Goal: Task Accomplishment & Management: Complete application form

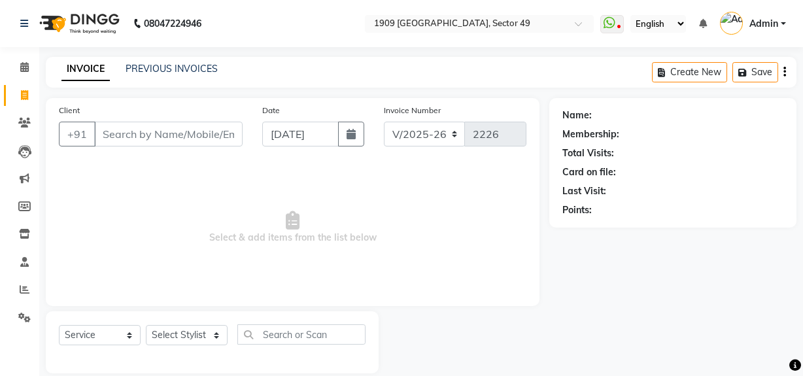
select select "6923"
select select "service"
click at [183, 71] on link "PREVIOUS INVOICES" at bounding box center [172, 69] width 92 height 12
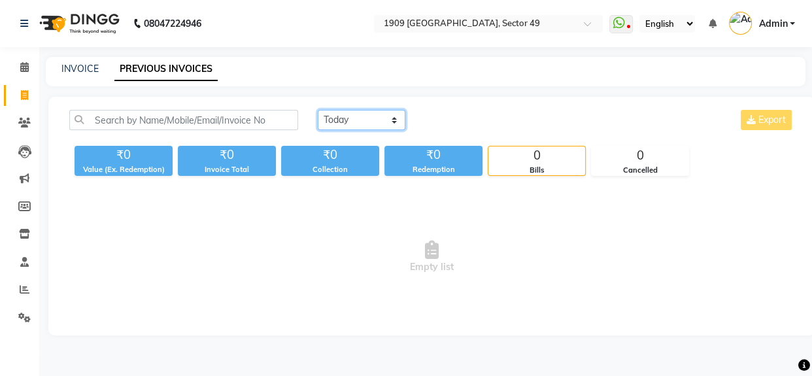
click at [343, 114] on select "Today Yesterday Custom Range" at bounding box center [362, 120] width 88 height 20
select select "yesterday"
click at [318, 110] on select "Today Yesterday Custom Range" at bounding box center [362, 120] width 88 height 20
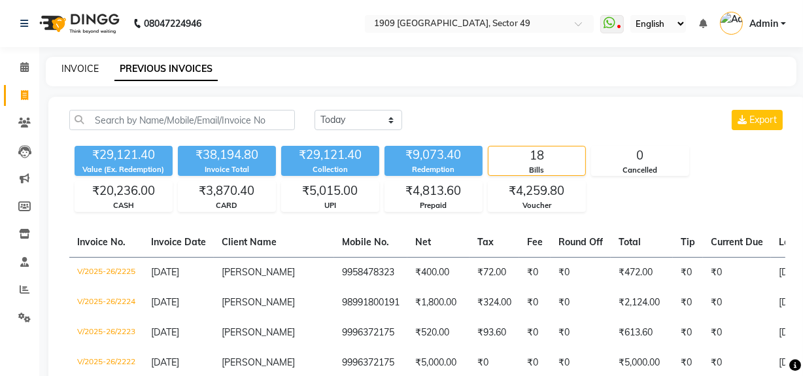
click at [70, 73] on link "INVOICE" at bounding box center [79, 69] width 37 height 12
select select "6923"
select select "service"
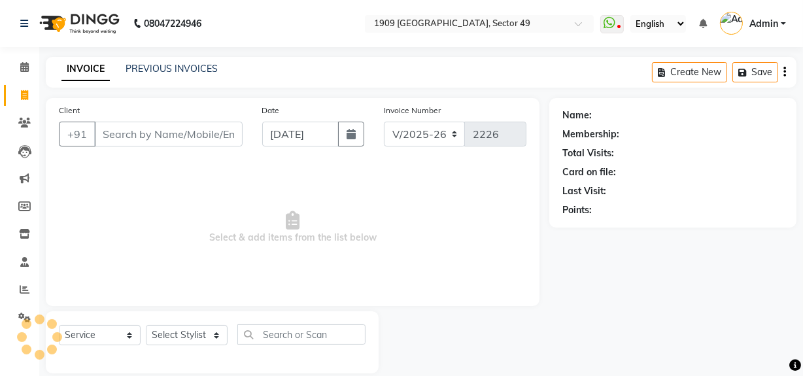
scroll to position [17, 0]
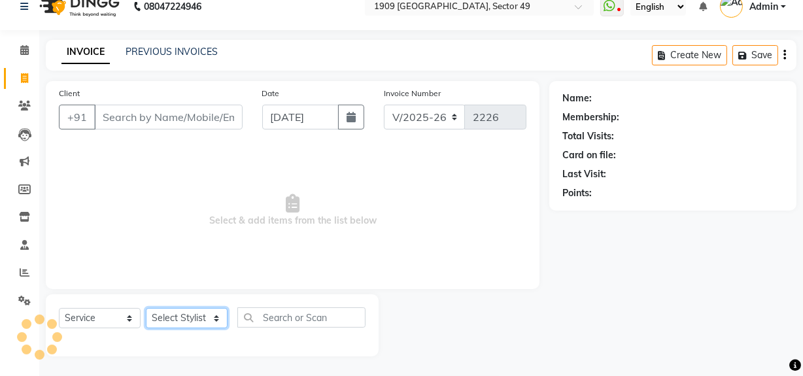
click at [177, 317] on select "Select Stylist Abdul Ahmed Arif Harun House Sale Jyoti Nisha Prince Rehaan Umes…" at bounding box center [187, 318] width 82 height 20
select select "57114"
click at [146, 308] on select "Select Stylist Abdul Ahmed Arif Harun House Sale Jyoti Nisha Prince Rehaan Umes…" at bounding box center [187, 318] width 82 height 20
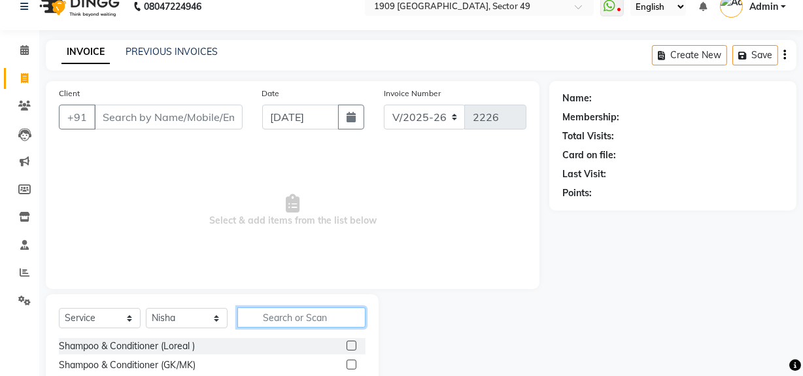
click at [279, 319] on input "text" at bounding box center [301, 317] width 128 height 20
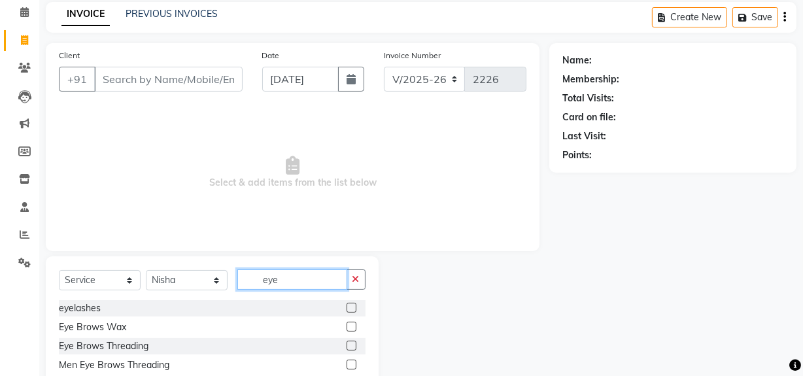
scroll to position [77, 0]
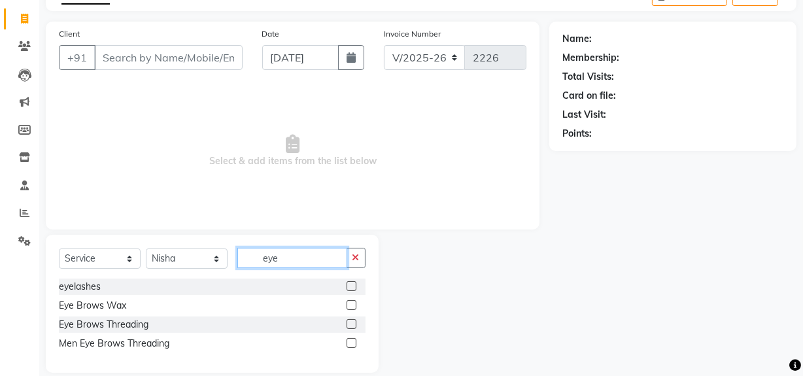
type input "eye"
click at [350, 324] on label at bounding box center [352, 324] width 10 height 10
click at [350, 324] on input "checkbox" at bounding box center [351, 325] width 9 height 9
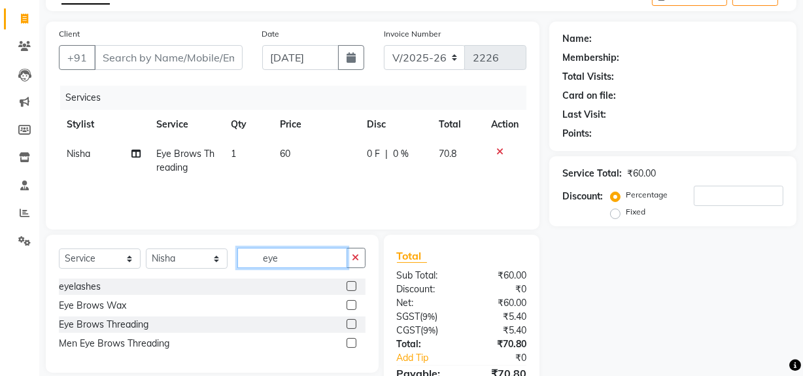
checkbox input "false"
drag, startPoint x: 296, startPoint y: 258, endPoint x: 228, endPoint y: 268, distance: 68.7
click at [228, 268] on div "Select Service Product Membership Package Voucher Prepaid Gift Card Select Styl…" at bounding box center [212, 263] width 307 height 31
type input "upp"
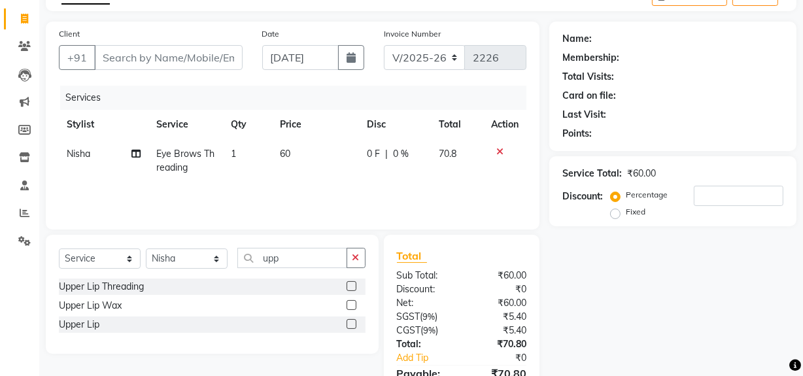
click at [356, 287] on label at bounding box center [352, 286] width 10 height 10
click at [355, 287] on input "checkbox" at bounding box center [351, 287] width 9 height 9
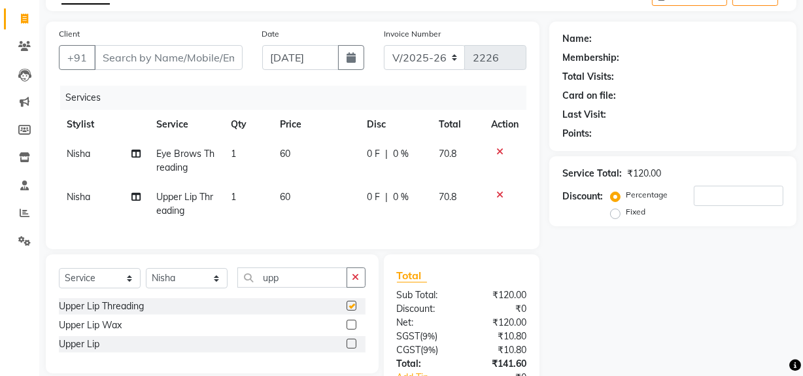
checkbox input "false"
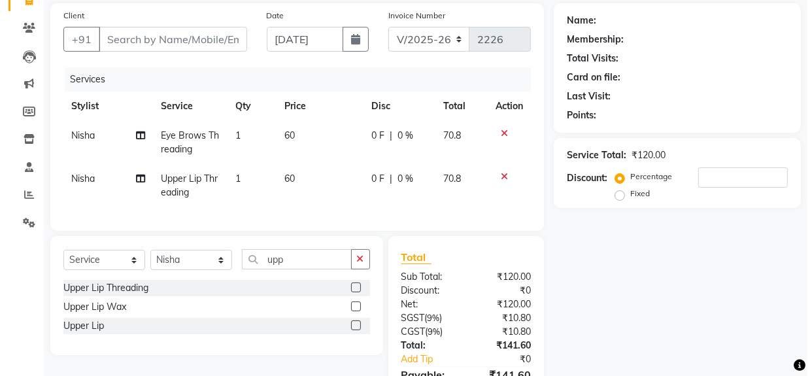
scroll to position [103, 0]
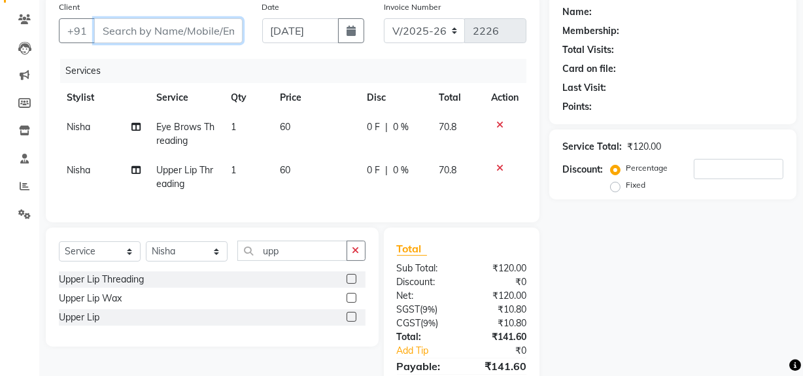
click at [139, 27] on input "Client" at bounding box center [168, 30] width 148 height 25
type input "9"
type input "0"
click at [150, 27] on input "9953647727" at bounding box center [135, 30] width 82 height 25
click at [142, 30] on input "9953647727" at bounding box center [135, 30] width 82 height 25
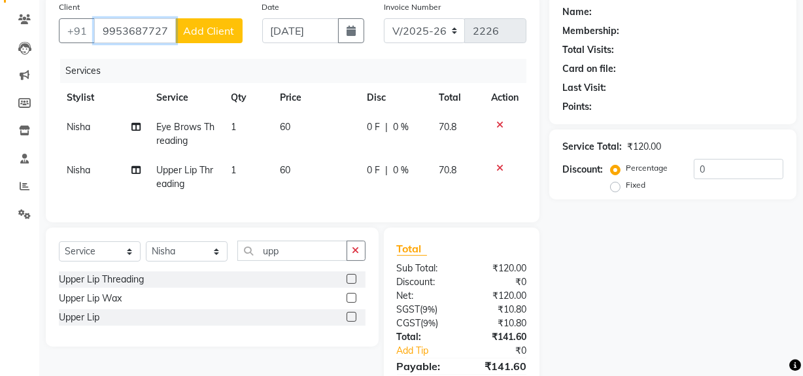
type input "9953687727"
click at [199, 29] on span "Add Client" at bounding box center [209, 30] width 52 height 13
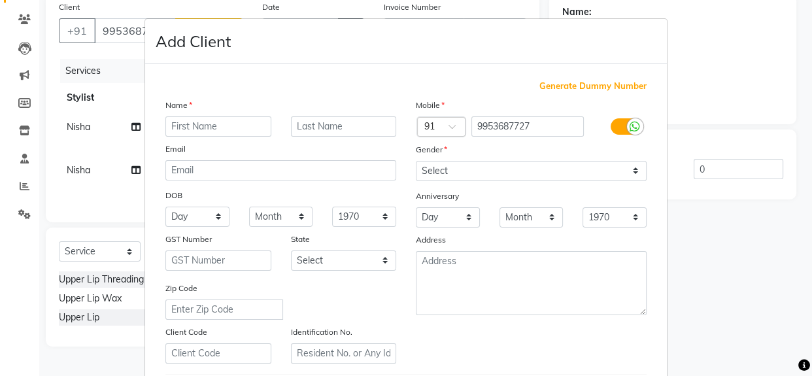
click at [207, 126] on input "text" at bounding box center [218, 126] width 106 height 20
type input "Malika"
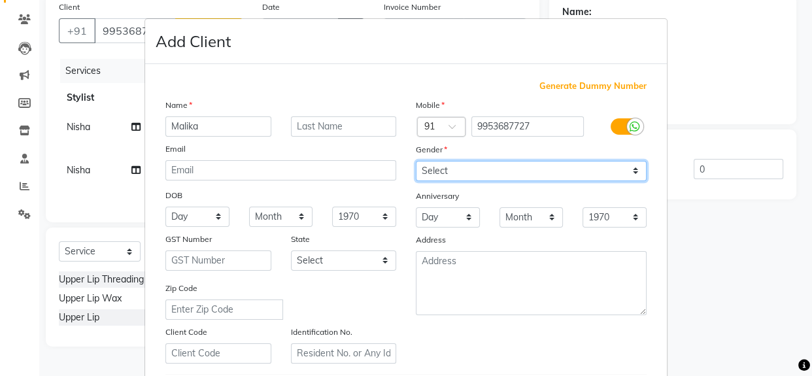
click at [445, 172] on select "Select Male Female Other Prefer Not To Say" at bounding box center [531, 171] width 231 height 20
select select "female"
click at [416, 161] on select "Select Male Female Other Prefer Not To Say" at bounding box center [531, 171] width 231 height 20
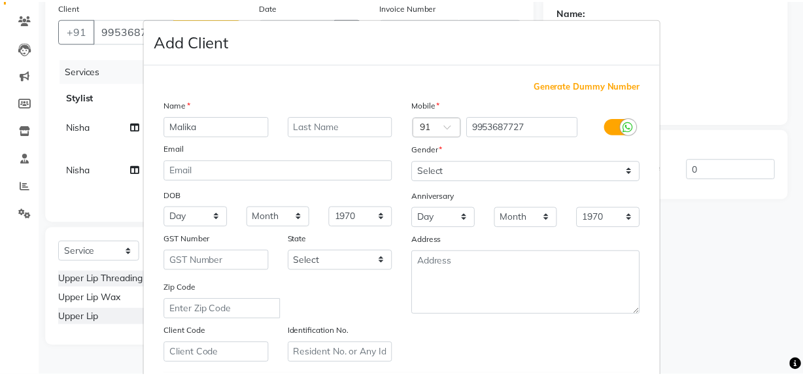
scroll to position [231, 0]
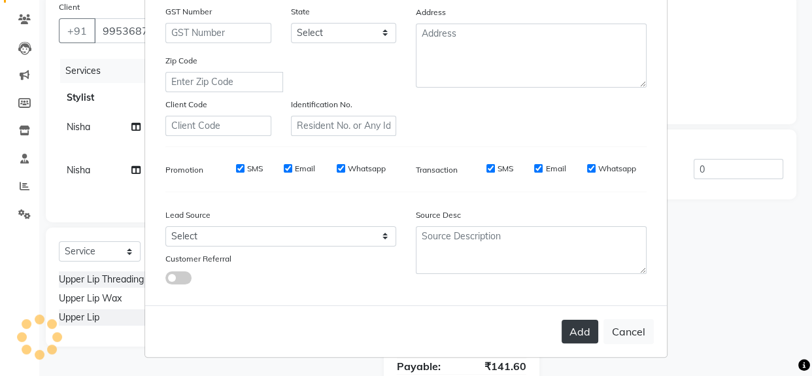
click at [572, 334] on button "Add" at bounding box center [580, 332] width 37 height 24
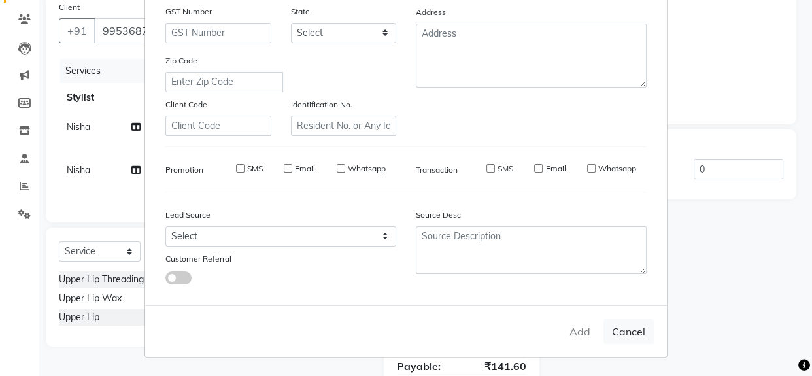
select select
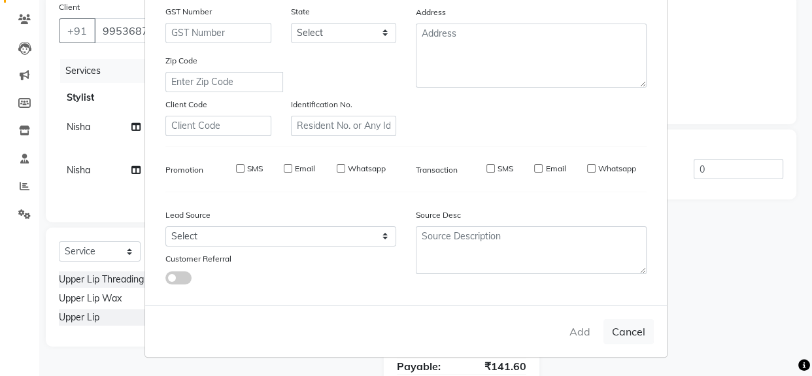
select select
checkbox input "false"
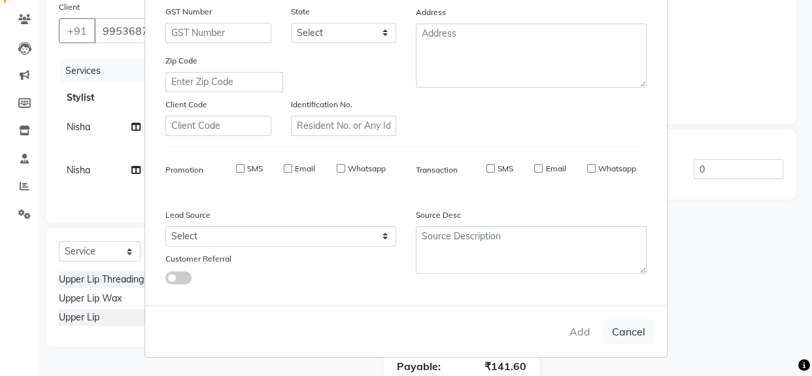
checkbox input "false"
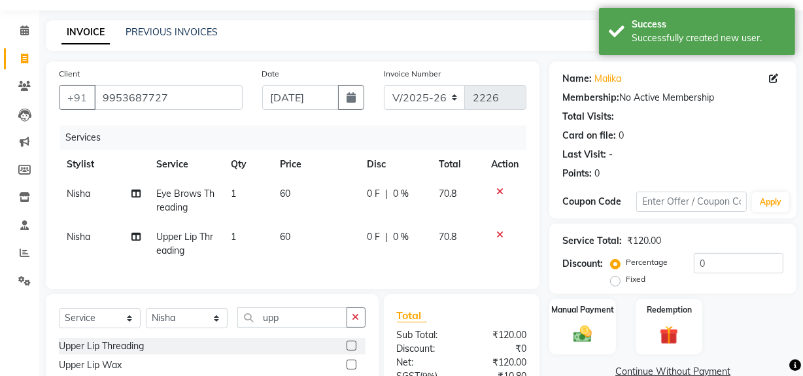
scroll to position [0, 0]
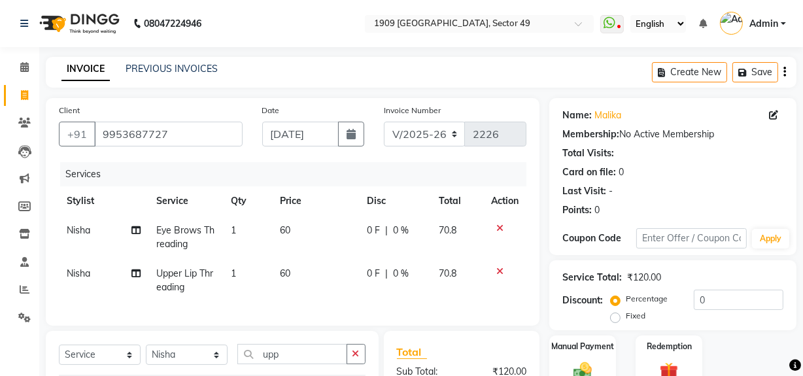
click at [785, 72] on icon "button" at bounding box center [785, 72] width 3 height 1
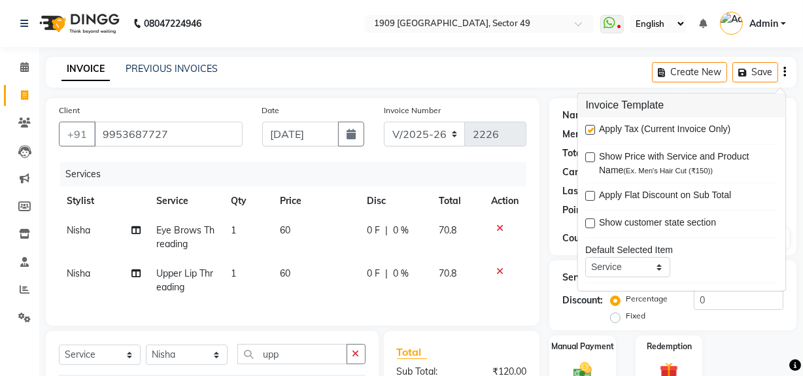
click at [591, 128] on label at bounding box center [591, 130] width 10 height 10
click at [591, 128] on input "checkbox" at bounding box center [590, 130] width 9 height 9
checkbox input "false"
click at [428, 135] on select "V/2025 V/2025-26" at bounding box center [425, 134] width 82 height 25
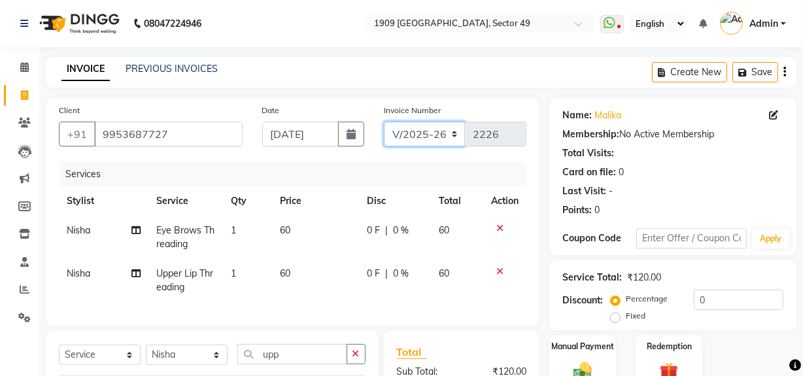
select select "6924"
click at [384, 122] on select "V/2025 V/2025-26" at bounding box center [425, 134] width 82 height 25
type input "2386"
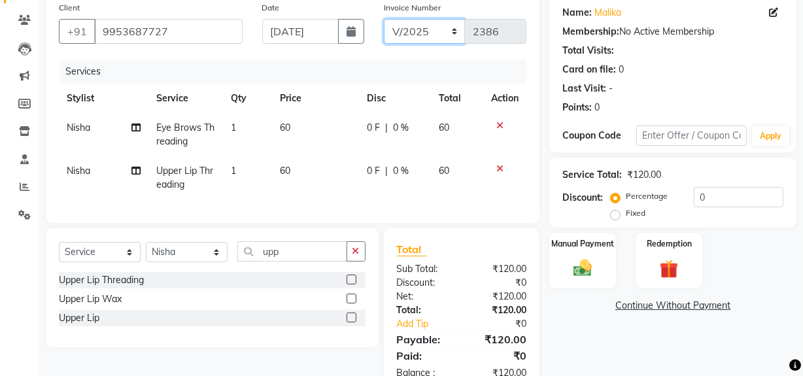
scroll to position [148, 0]
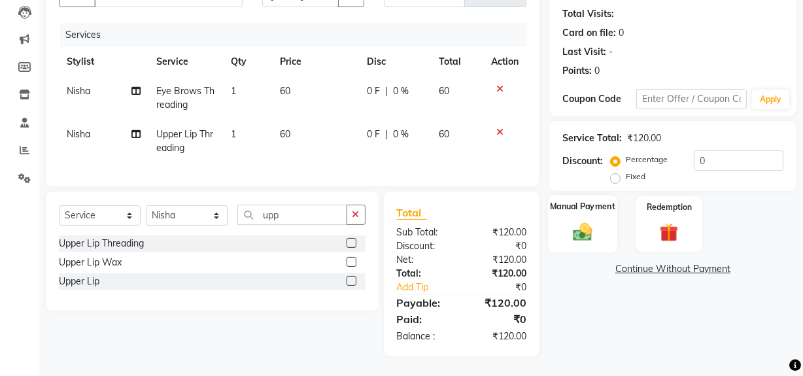
click at [578, 229] on img at bounding box center [582, 231] width 31 height 22
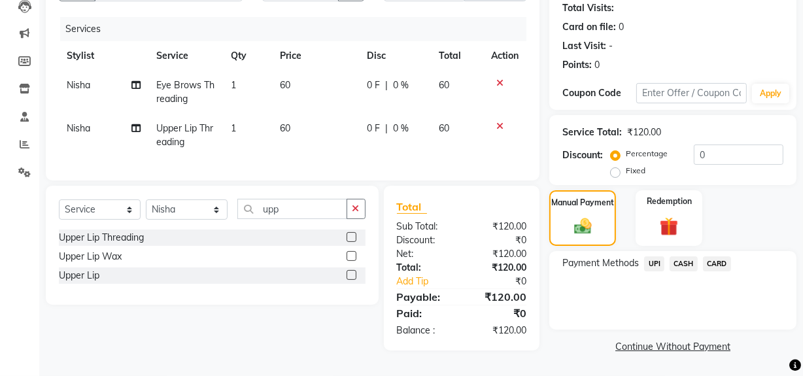
click at [653, 263] on span "UPI" at bounding box center [654, 263] width 20 height 15
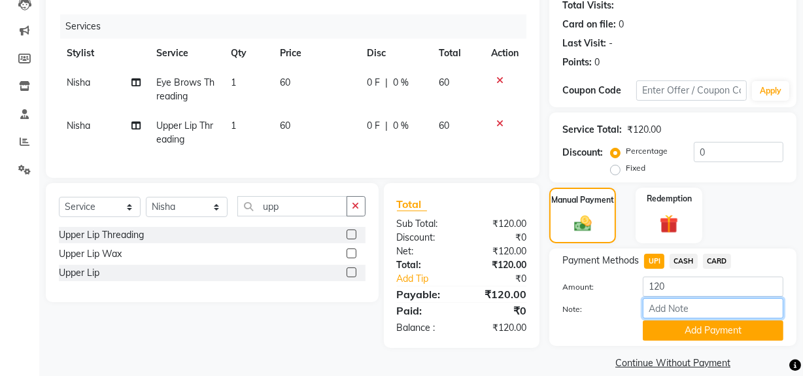
click at [667, 304] on input "Note:" at bounding box center [713, 308] width 141 height 20
type input "VM"
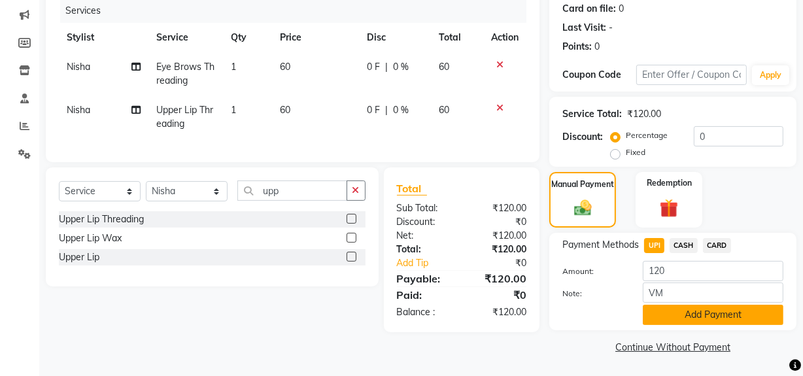
click at [699, 314] on button "Add Payment" at bounding box center [713, 315] width 141 height 20
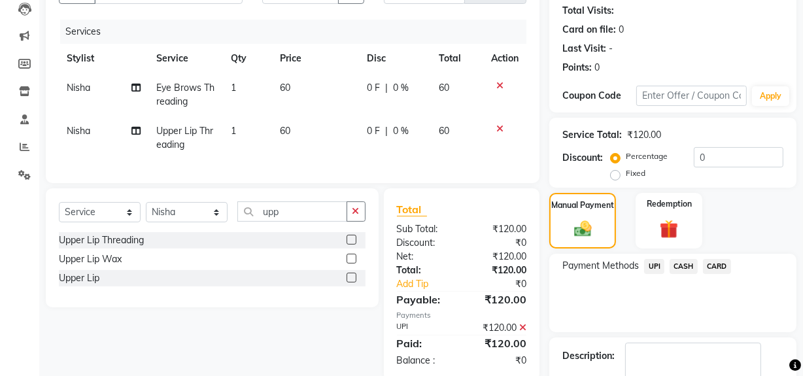
scroll to position [218, 0]
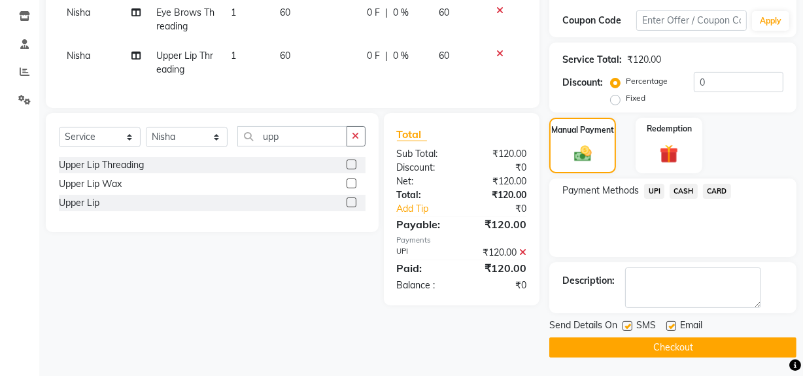
click at [616, 322] on span "Send Details On" at bounding box center [583, 327] width 68 height 16
click at [628, 326] on label at bounding box center [628, 326] width 10 height 10
click at [628, 326] on input "checkbox" at bounding box center [627, 326] width 9 height 9
checkbox input "false"
click at [674, 326] on label at bounding box center [672, 326] width 10 height 10
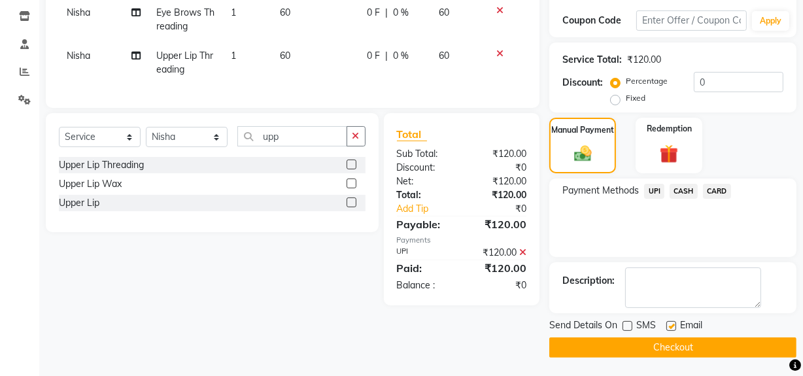
click at [674, 326] on input "checkbox" at bounding box center [671, 326] width 9 height 9
checkbox input "false"
click at [661, 351] on button "Checkout" at bounding box center [672, 348] width 247 height 20
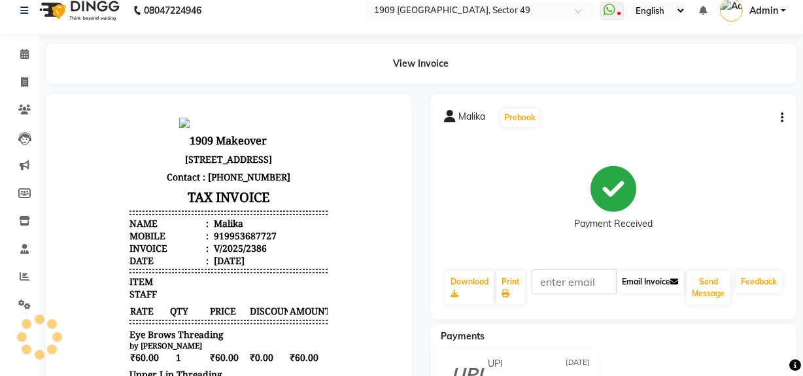
scroll to position [59, 0]
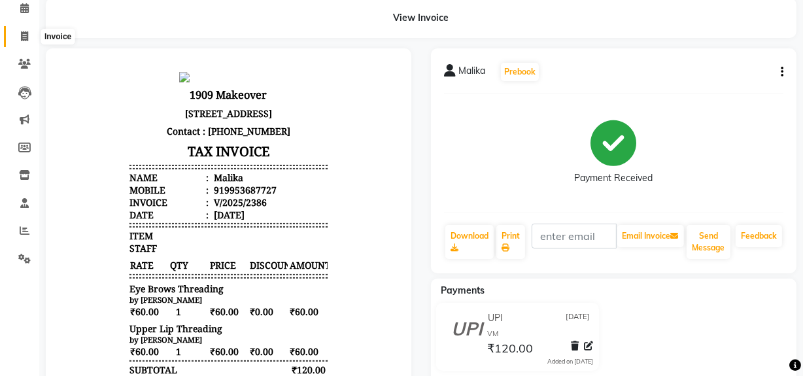
click at [19, 37] on span at bounding box center [24, 36] width 23 height 15
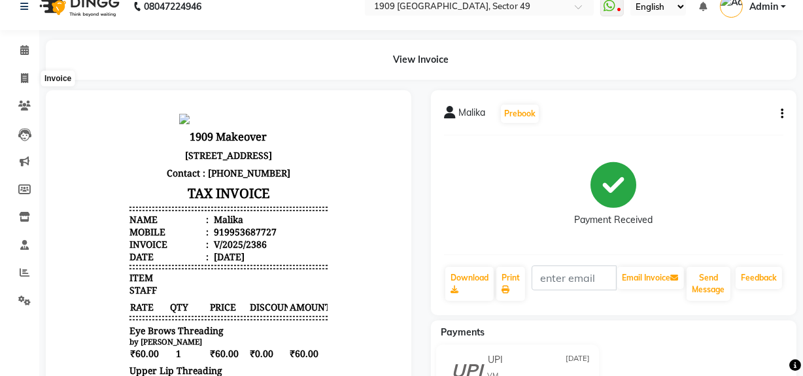
select select "6923"
select select "service"
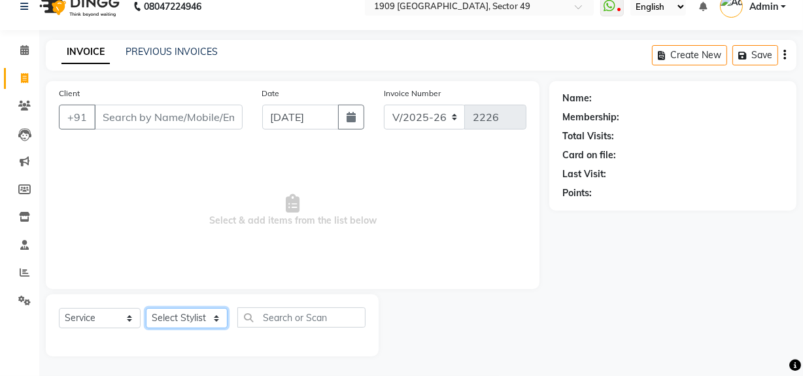
click at [186, 320] on select "Select Stylist Abdul Ahmed Arif Harun House Sale Jyoti Nisha Prince Rehaan Umes…" at bounding box center [187, 318] width 82 height 20
select select "57120"
click at [146, 308] on select "Select Stylist Abdul Ahmed Arif Harun House Sale Jyoti Nisha Prince Rehaan Umes…" at bounding box center [187, 318] width 82 height 20
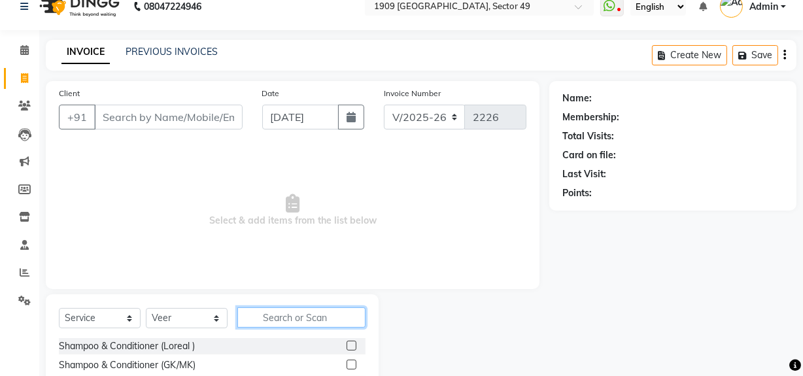
click at [267, 318] on input "text" at bounding box center [301, 317] width 128 height 20
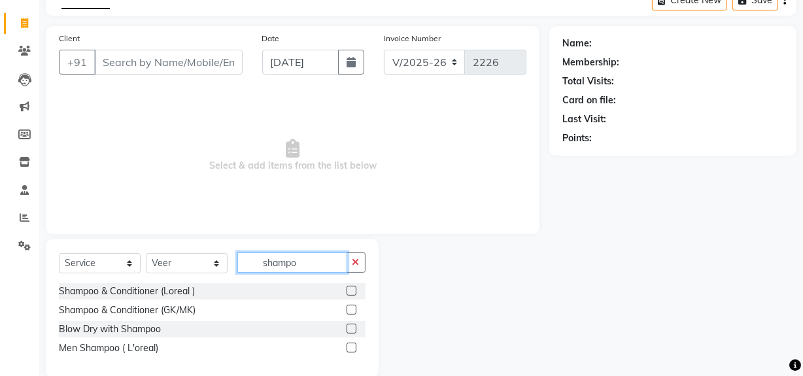
scroll to position [78, 0]
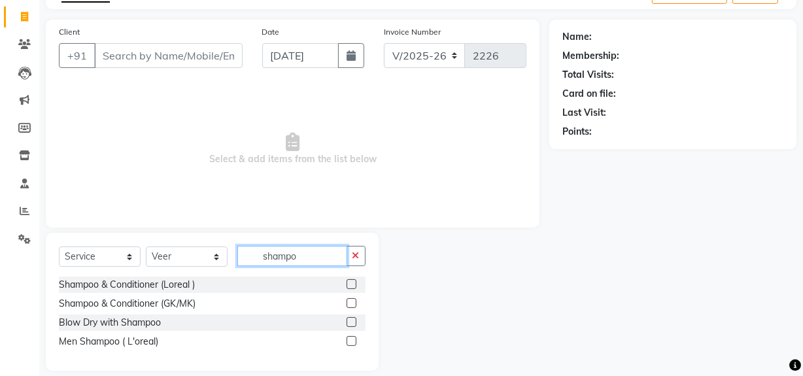
type input "shampo"
click at [351, 284] on label at bounding box center [352, 284] width 10 height 10
click at [351, 284] on input "checkbox" at bounding box center [351, 285] width 9 height 9
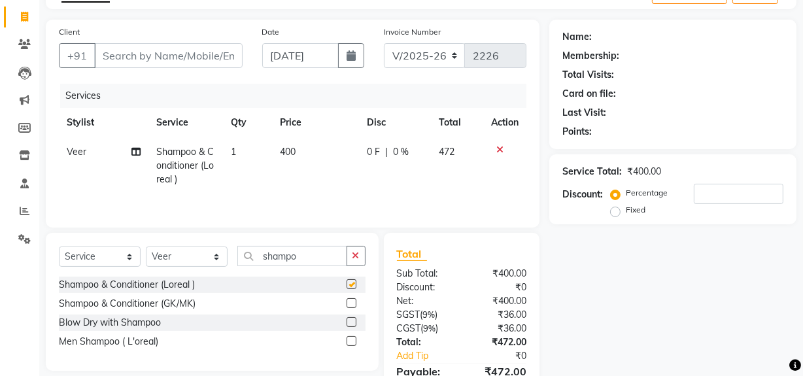
checkbox input "false"
click at [350, 300] on label at bounding box center [352, 303] width 10 height 10
click at [350, 300] on input "checkbox" at bounding box center [351, 304] width 9 height 9
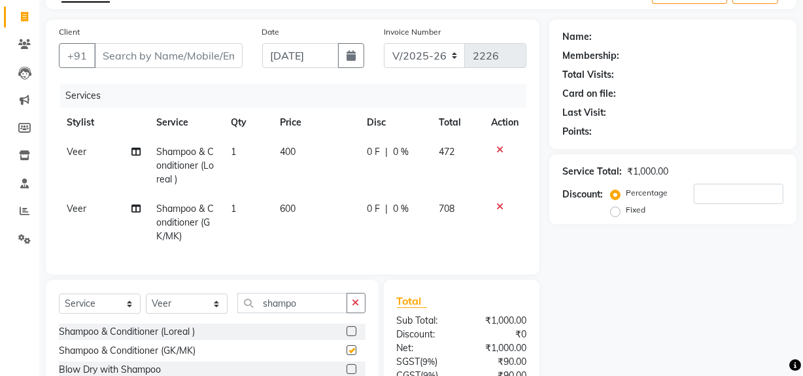
checkbox input "false"
drag, startPoint x: 315, startPoint y: 314, endPoint x: 209, endPoint y: 323, distance: 106.4
click at [209, 323] on div "Select Service Product Membership Package Voucher Prepaid Gift Card Select Styl…" at bounding box center [212, 308] width 307 height 31
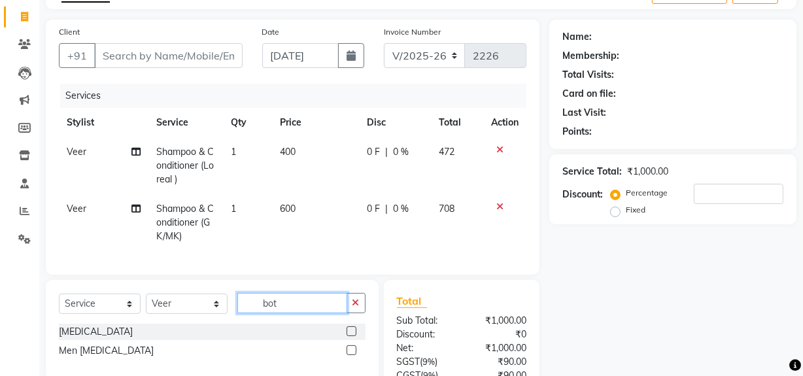
scroll to position [196, 0]
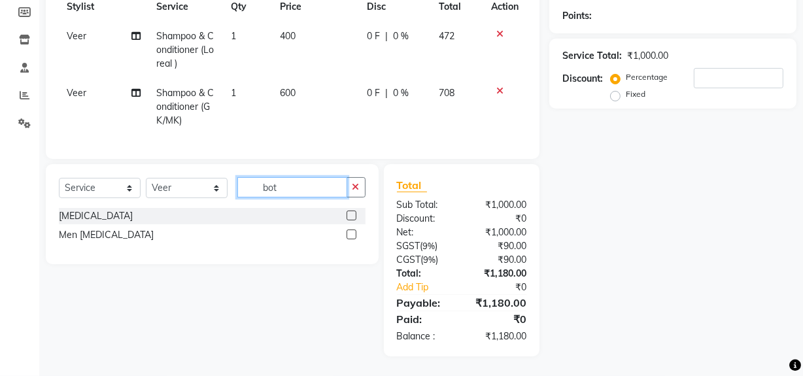
type input "bot"
click at [496, 33] on icon at bounding box center [499, 33] width 7 height 9
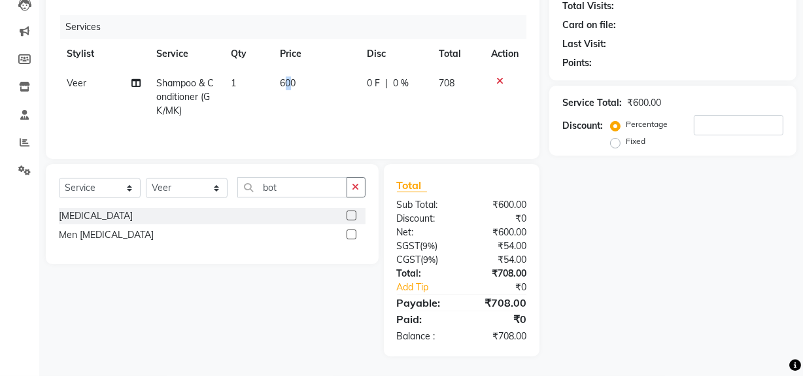
click at [288, 80] on span "600" at bounding box center [289, 83] width 16 height 12
select select "57120"
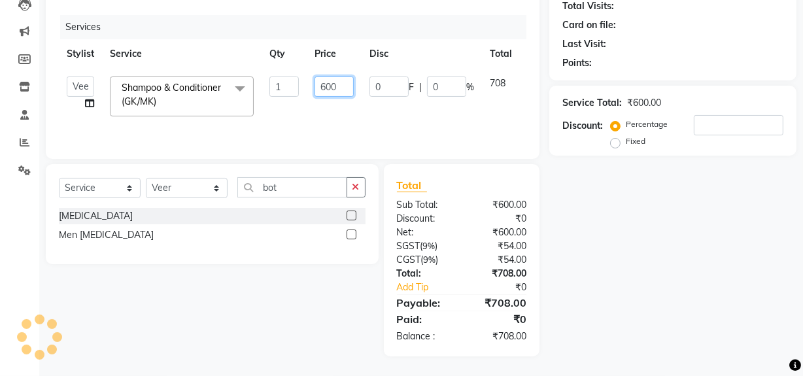
drag, startPoint x: 341, startPoint y: 85, endPoint x: 304, endPoint y: 102, distance: 40.4
click at [304, 102] on tr "Abdul Ahmed Arif Harun House Sale Jyoti Nisha Prince Rehaan Umesh Veer vikram m…" at bounding box center [311, 97] width 504 height 56
type input "1000"
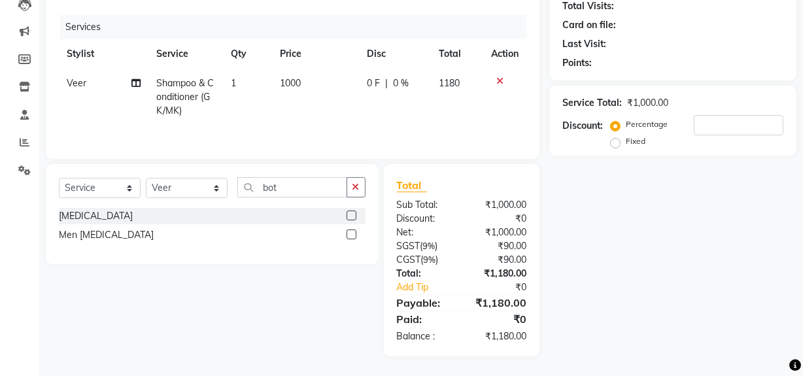
click at [302, 130] on div "Services Stylist Service Qty Price Disc Total Action Veer Shampoo & Conditioner…" at bounding box center [293, 80] width 468 height 131
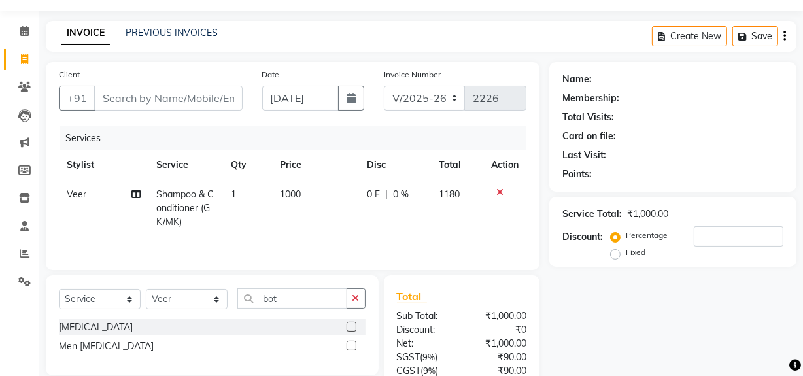
scroll to position [0, 0]
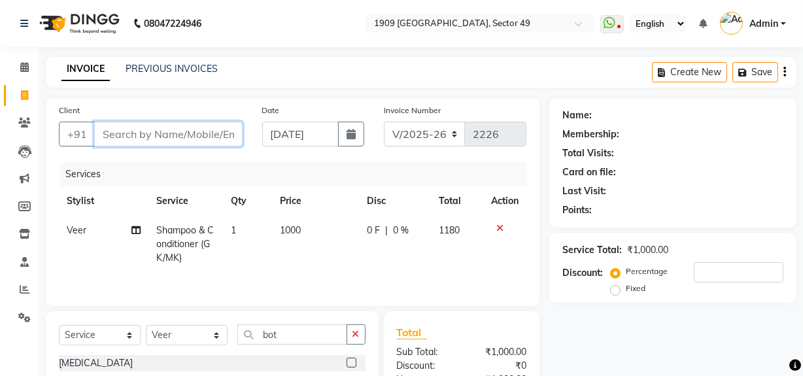
click at [106, 139] on input "Client" at bounding box center [168, 134] width 148 height 25
type input "9"
type input "0"
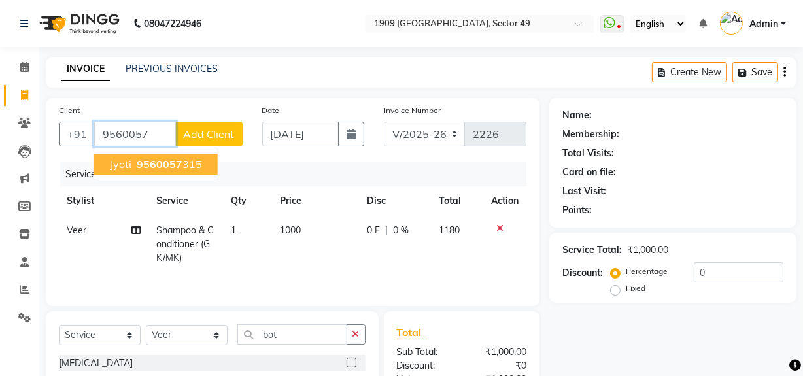
click at [135, 168] on ngb-highlight "9560057 315" at bounding box center [168, 164] width 68 height 13
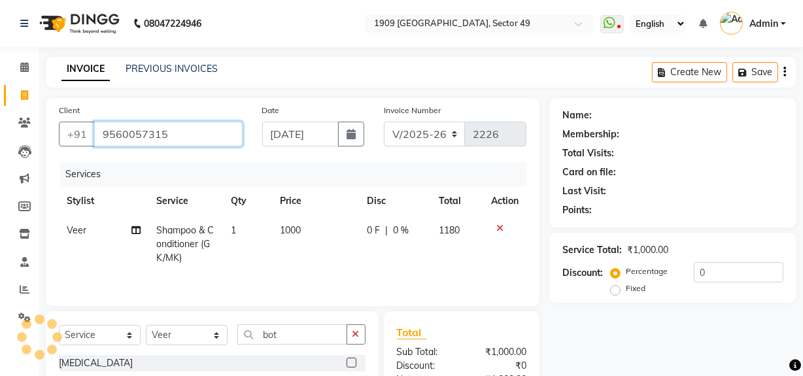
type input "9560057315"
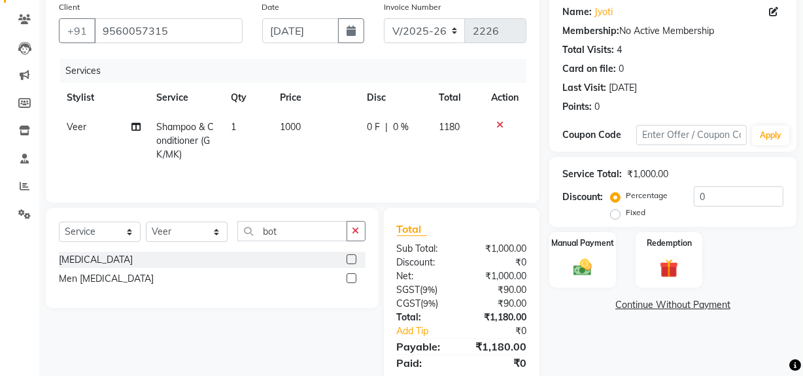
scroll to position [147, 0]
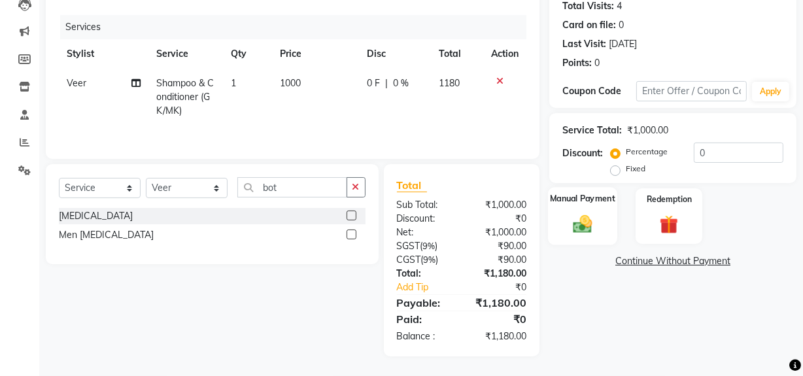
click at [578, 238] on div "Manual Payment" at bounding box center [582, 216] width 69 height 58
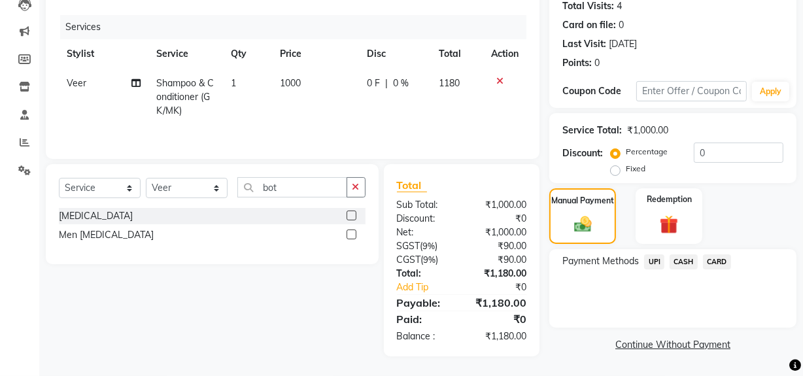
click at [657, 263] on span "UPI" at bounding box center [654, 261] width 20 height 15
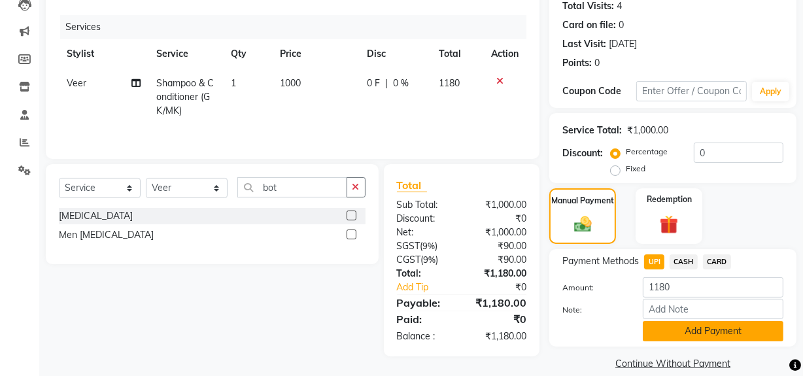
click at [688, 330] on button "Add Payment" at bounding box center [713, 331] width 141 height 20
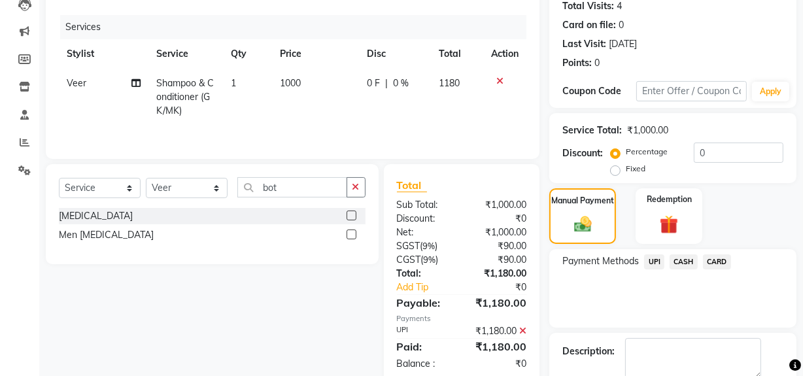
scroll to position [218, 0]
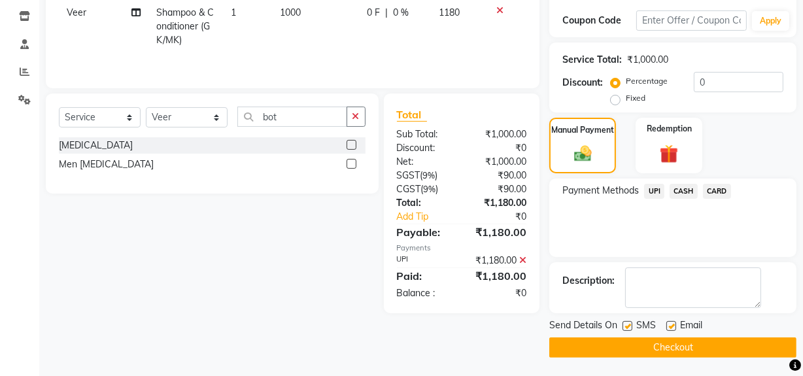
click at [630, 347] on button "Checkout" at bounding box center [672, 348] width 247 height 20
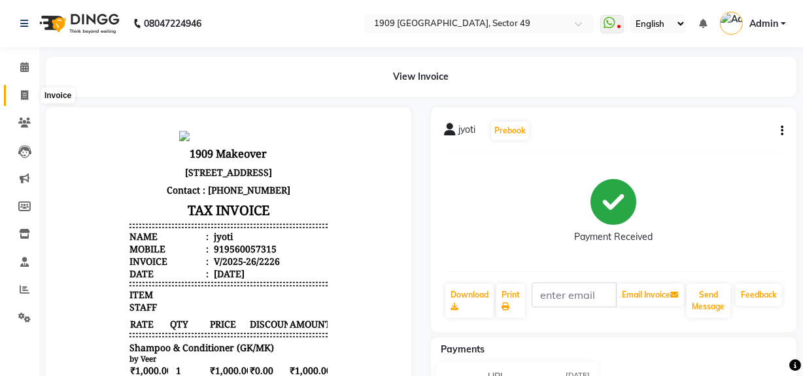
click at [26, 97] on icon at bounding box center [24, 95] width 7 height 10
select select "service"
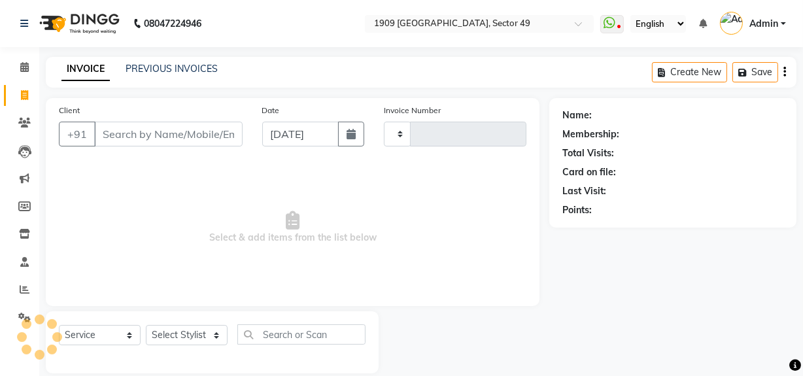
scroll to position [17, 0]
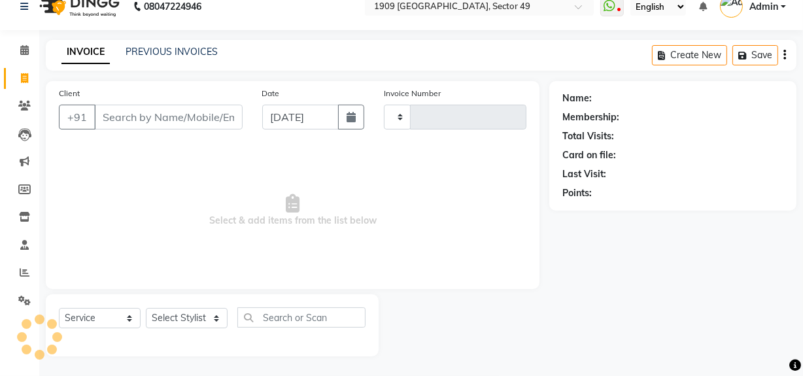
type input "2227"
select select "6923"
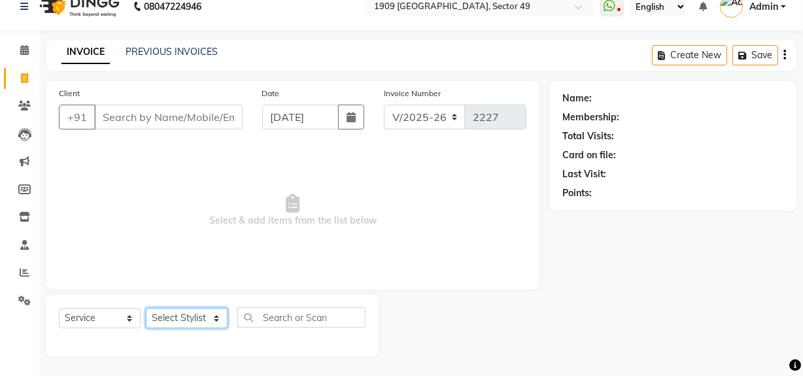
click at [183, 320] on select "Select Stylist Abdul Ahmed Arif Harun House Sale Jyoti Nisha Prince Rehaan Umes…" at bounding box center [187, 318] width 82 height 20
select select "57113"
click at [146, 308] on select "Select Stylist Abdul Ahmed Arif Harun House Sale Jyoti Nisha Prince Rehaan Umes…" at bounding box center [187, 318] width 82 height 20
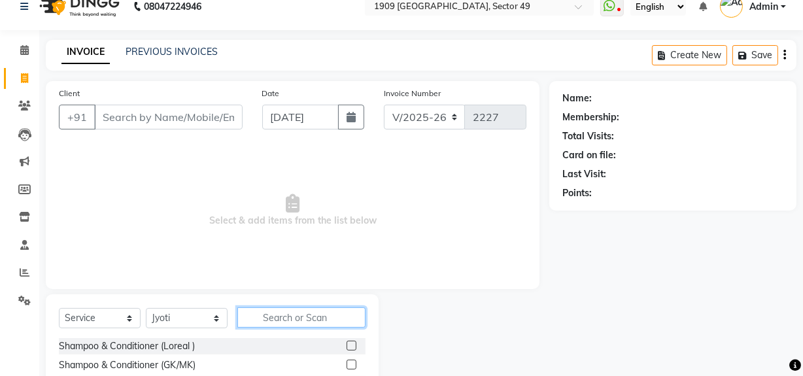
click at [279, 319] on input "text" at bounding box center [301, 317] width 128 height 20
type input "full"
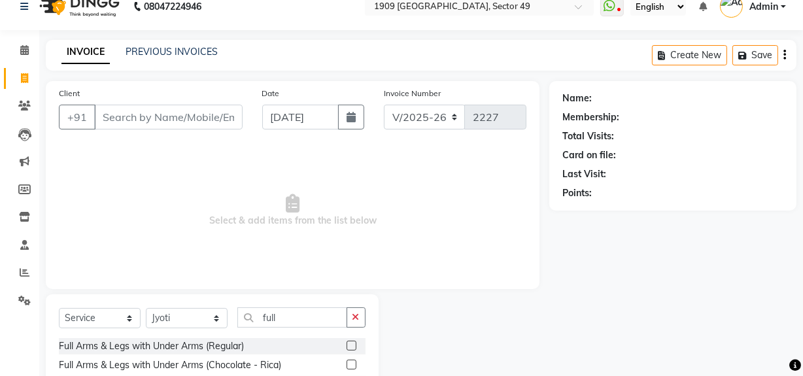
click at [349, 347] on label at bounding box center [352, 346] width 10 height 10
click at [349, 347] on input "checkbox" at bounding box center [351, 346] width 9 height 9
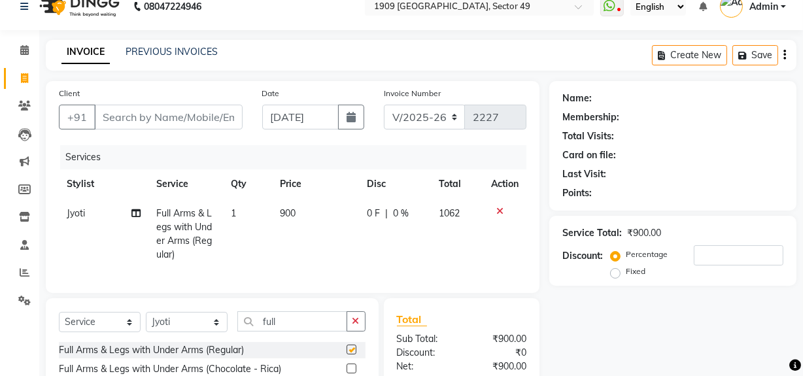
checkbox input "false"
click at [159, 332] on select "Select Stylist Abdul Ahmed Arif Harun House Sale Jyoti Nisha Prince Rehaan Umes…" at bounding box center [187, 322] width 82 height 20
click at [326, 239] on td "900" at bounding box center [316, 234] width 87 height 71
select select "57113"
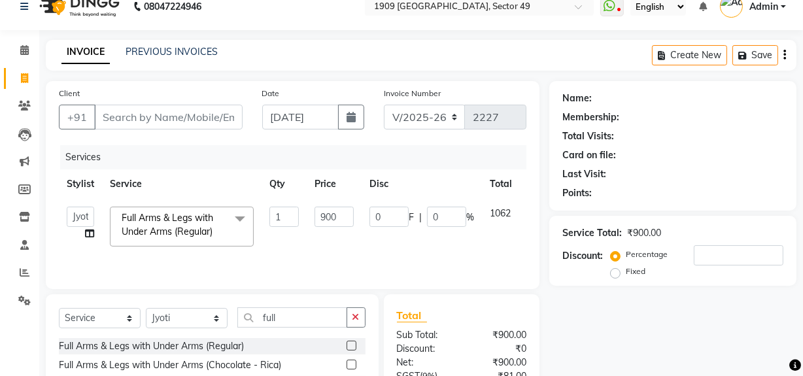
click at [348, 364] on label at bounding box center [352, 365] width 10 height 10
click at [348, 364] on input "checkbox" at bounding box center [351, 365] width 9 height 9
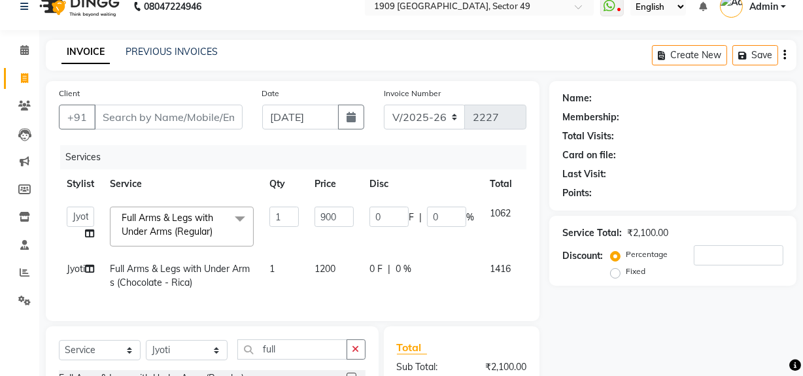
checkbox input "false"
click at [455, 241] on td "0 F | 0 %" at bounding box center [422, 227] width 120 height 56
click at [362, 303] on div "Services Stylist Service Qty Price Disc Total Action Abdul Ahmed Arif Harun Hou…" at bounding box center [293, 226] width 468 height 163
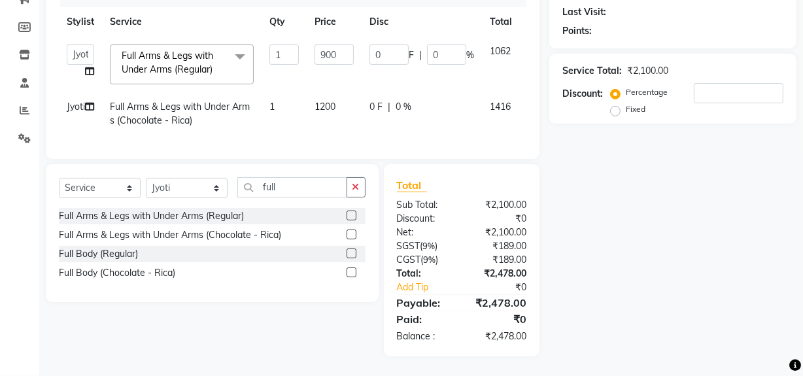
scroll to position [188, 0]
click at [159, 50] on span "Full Arms & Legs with Under Arms (Regular)" at bounding box center [168, 63] width 92 height 26
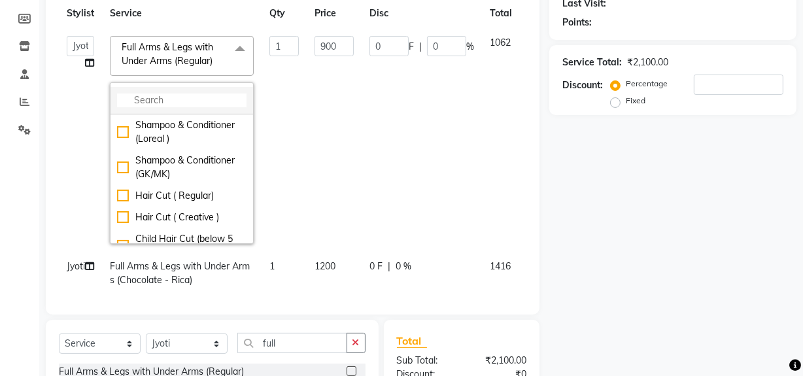
click at [155, 99] on input "multiselect-search" at bounding box center [182, 101] width 130 height 14
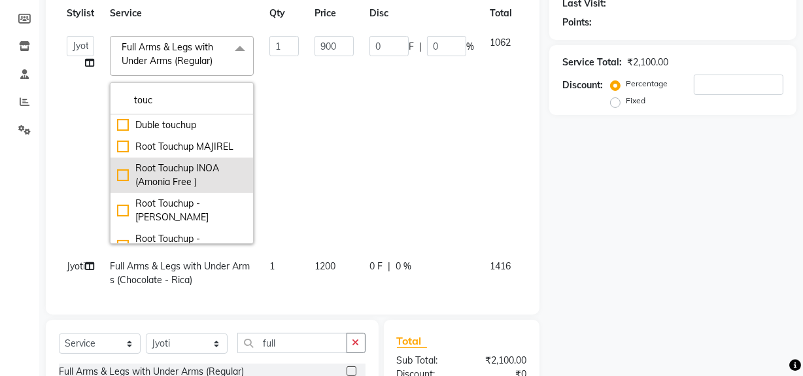
type input "touc"
click at [124, 173] on div "Root Touchup INOA (Amonia Free )" at bounding box center [182, 175] width 130 height 27
checkbox input "true"
type input "1300"
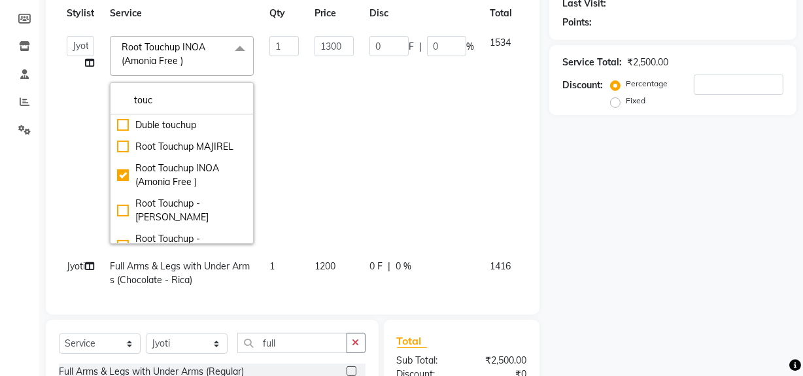
click at [349, 156] on td "1300" at bounding box center [334, 140] width 55 height 224
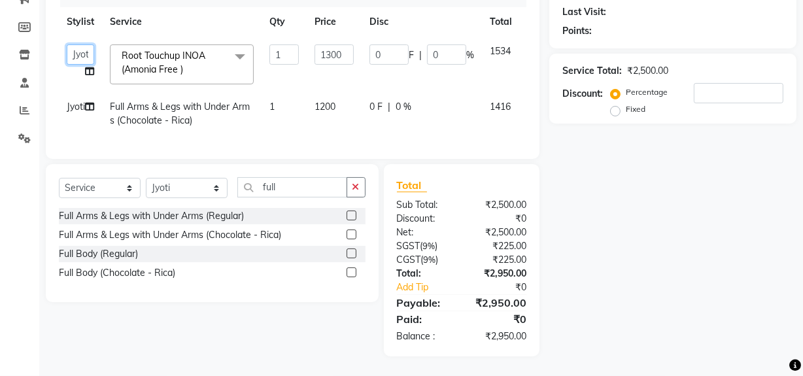
click at [77, 46] on select "Abdul Ahmed Arif Harun House Sale Jyoti Nisha Prince Rehaan Umesh Veer vikram m…" at bounding box center [80, 54] width 27 height 20
select select "79672"
click at [297, 125] on td "1" at bounding box center [284, 113] width 45 height 43
select select "57113"
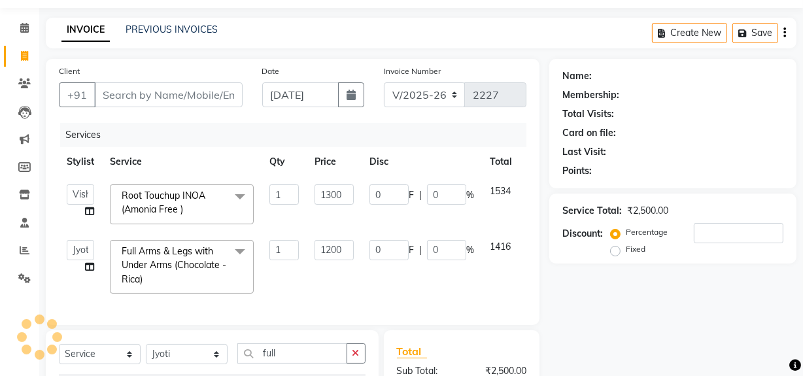
scroll to position [24, 0]
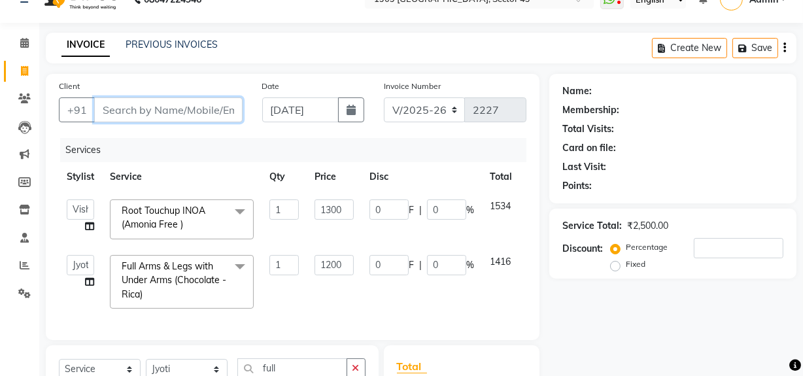
click at [140, 111] on input "Client" at bounding box center [168, 109] width 148 height 25
type input "9"
type input "0"
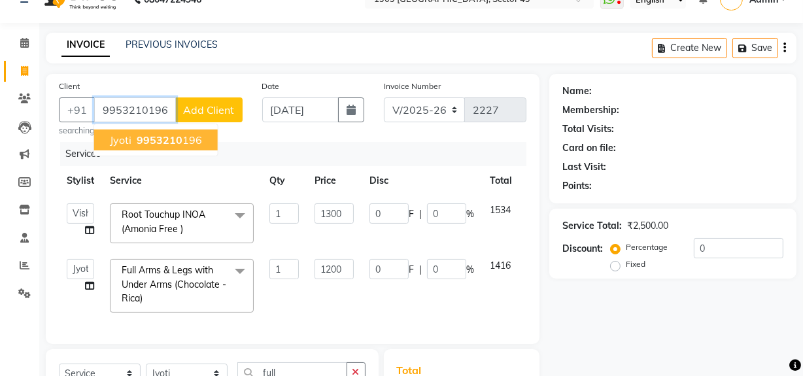
type input "9953210196"
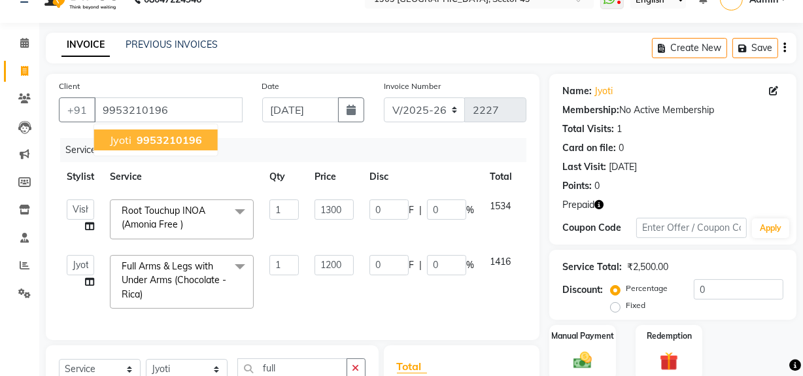
click at [164, 137] on span "9953210196" at bounding box center [169, 139] width 65 height 13
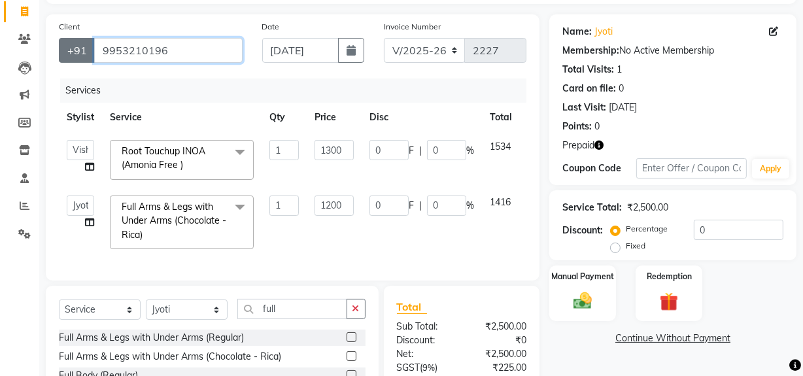
drag, startPoint x: 168, startPoint y: 51, endPoint x: 85, endPoint y: 52, distance: 83.1
click at [85, 52] on div "+91 9953210196" at bounding box center [151, 50] width 184 height 25
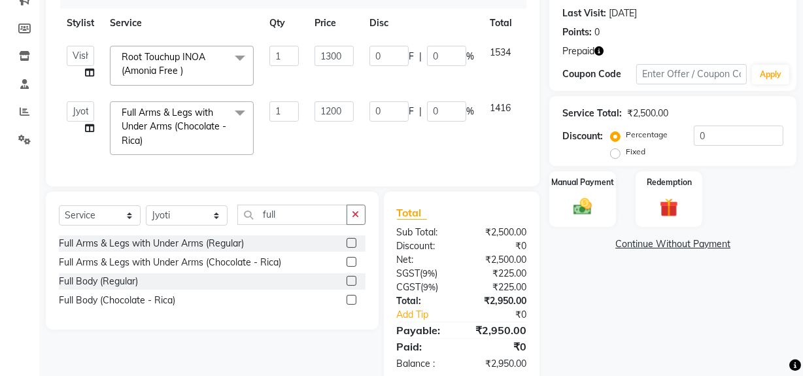
scroll to position [0, 0]
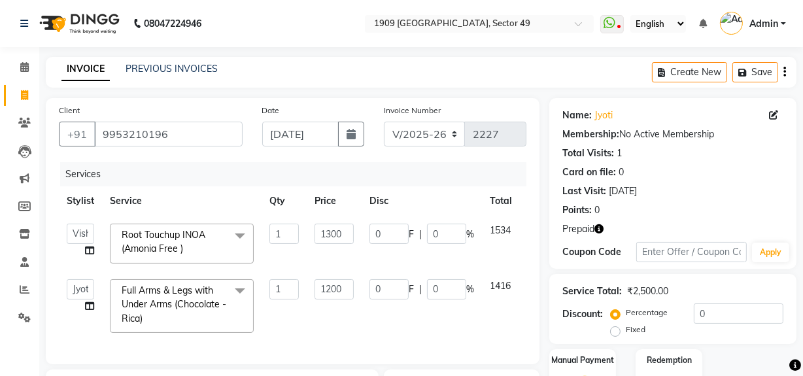
click at [220, 109] on div "Client +91 9953210196" at bounding box center [150, 130] width 203 height 54
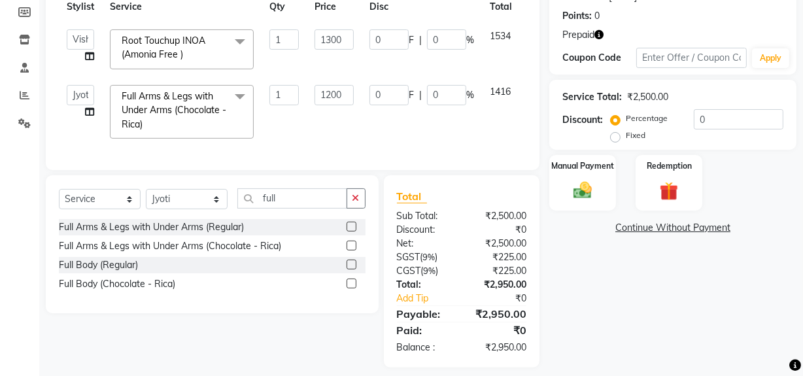
scroll to position [214, 0]
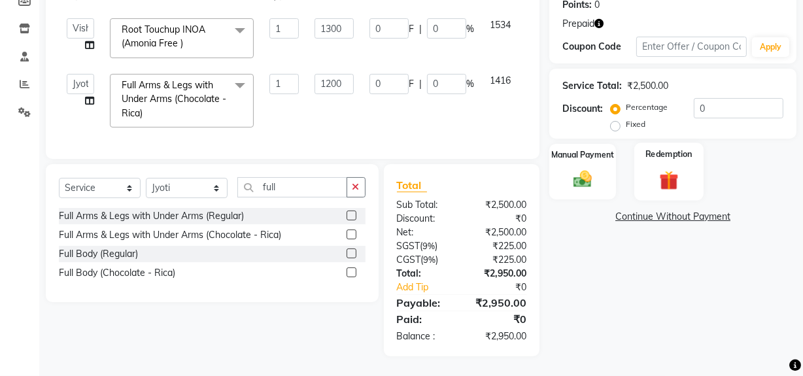
click at [660, 173] on img at bounding box center [668, 180] width 31 height 24
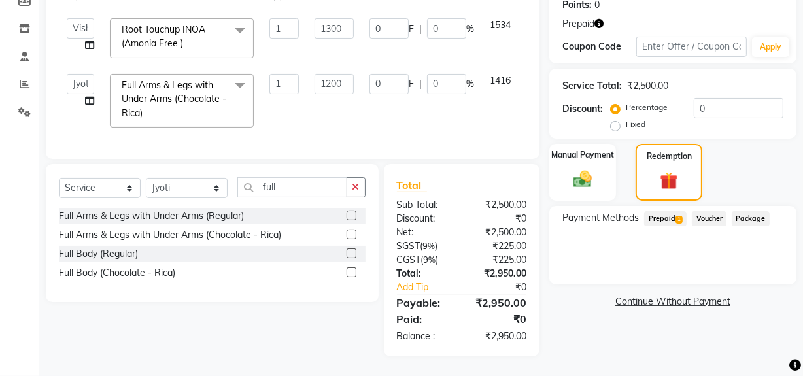
click at [661, 211] on span "Prepaid 1" at bounding box center [665, 218] width 43 height 15
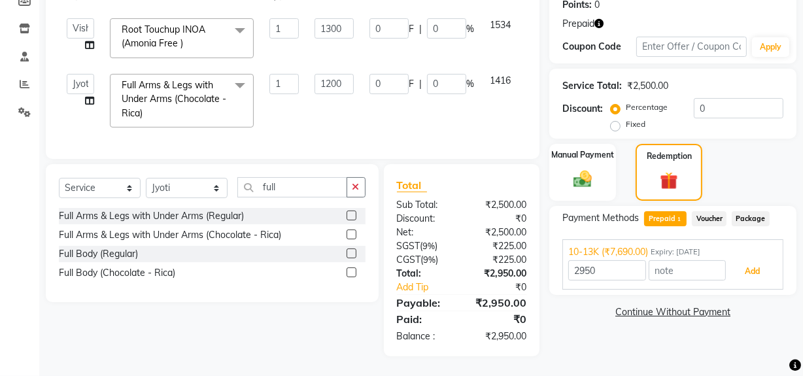
click at [766, 264] on button "Add" at bounding box center [753, 271] width 48 height 22
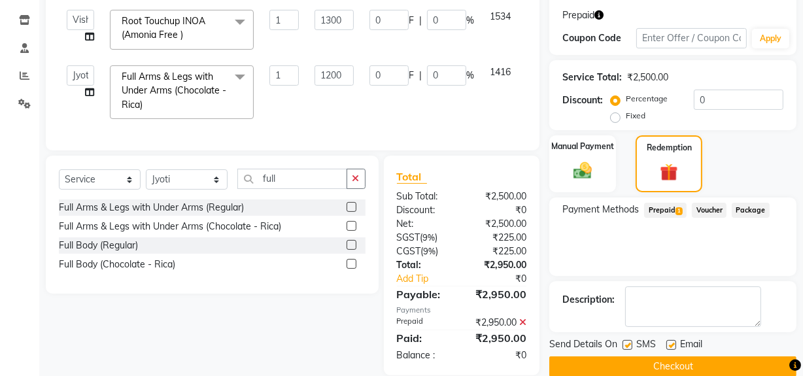
scroll to position [241, 0]
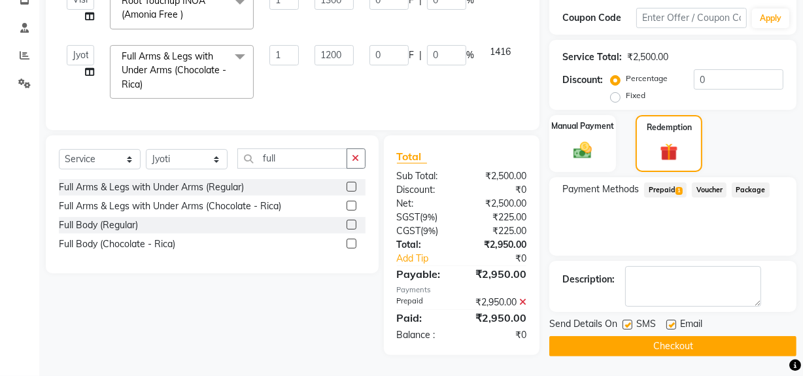
click at [678, 340] on button "Checkout" at bounding box center [672, 346] width 247 height 20
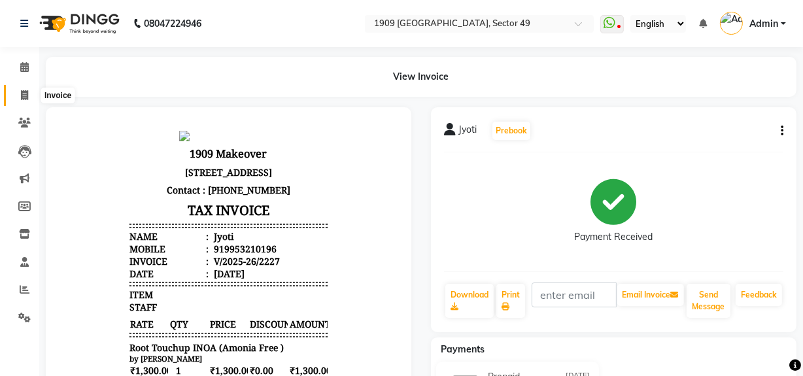
click at [22, 91] on icon at bounding box center [24, 95] width 7 height 10
select select "6923"
select select "service"
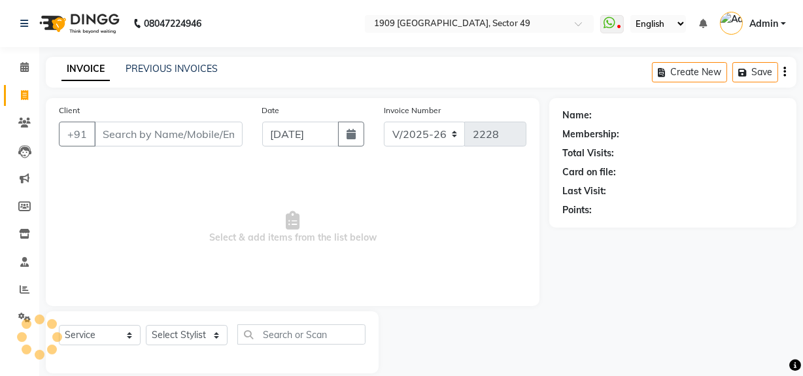
scroll to position [17, 0]
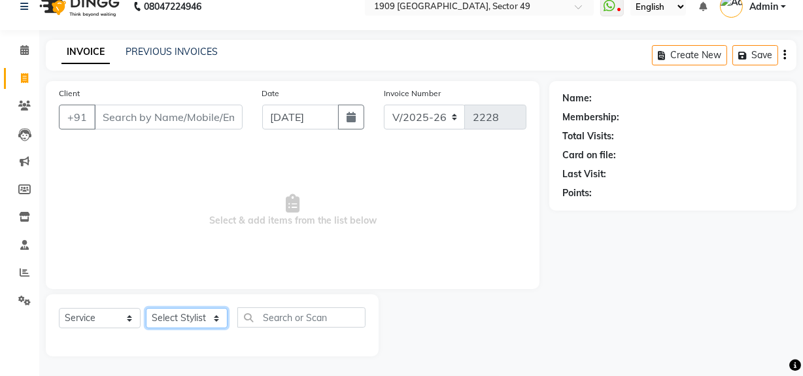
click at [182, 320] on select "Select Stylist Abdul Ahmed Arif Harun House Sale Jyoti Nisha Prince Rehaan Umes…" at bounding box center [187, 318] width 82 height 20
select select "57119"
click at [146, 308] on select "Select Stylist Abdul Ahmed Arif Harun House Sale Jyoti Nisha Prince Rehaan Umes…" at bounding box center [187, 318] width 82 height 20
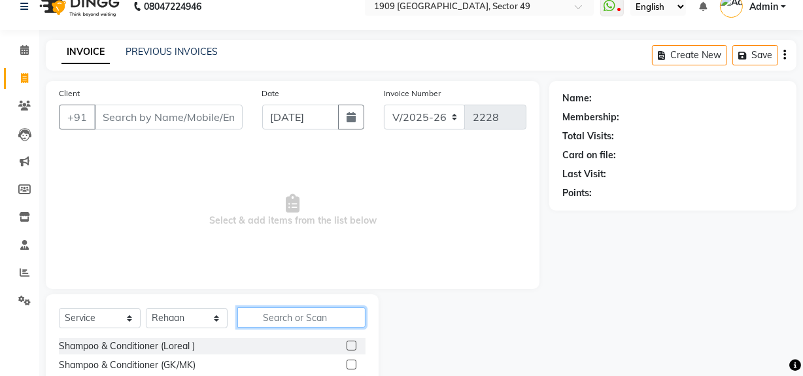
click at [288, 313] on input "text" at bounding box center [301, 317] width 128 height 20
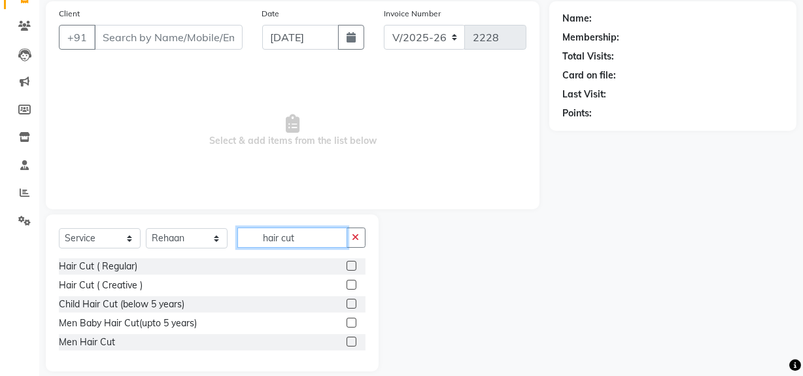
scroll to position [111, 0]
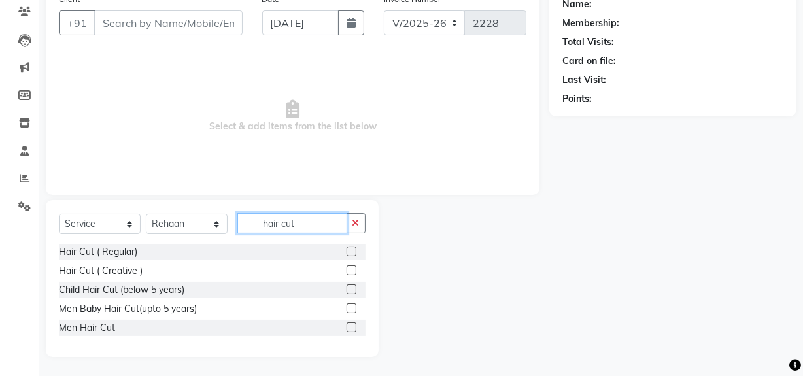
type input "hair cut"
click at [351, 322] on label at bounding box center [352, 327] width 10 height 10
click at [351, 324] on input "checkbox" at bounding box center [351, 328] width 9 height 9
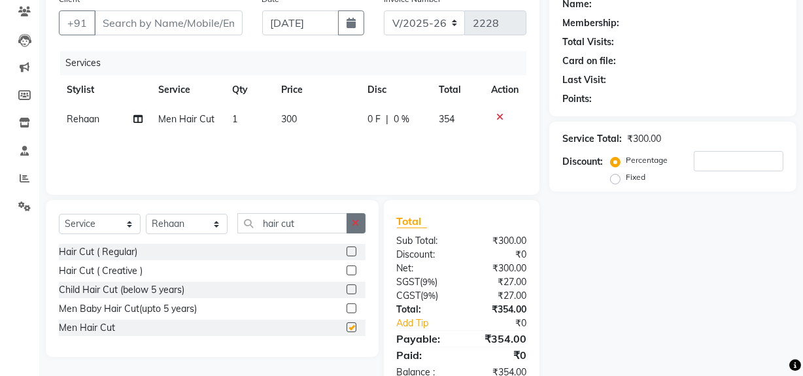
checkbox input "false"
click at [352, 222] on button "button" at bounding box center [356, 223] width 19 height 20
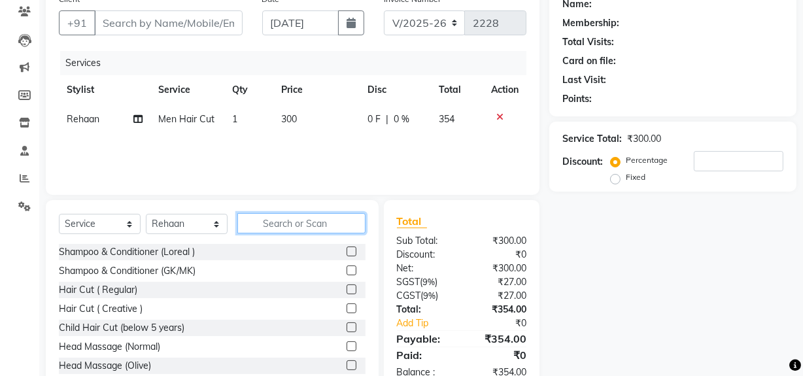
click at [299, 222] on input "text" at bounding box center [301, 223] width 128 height 20
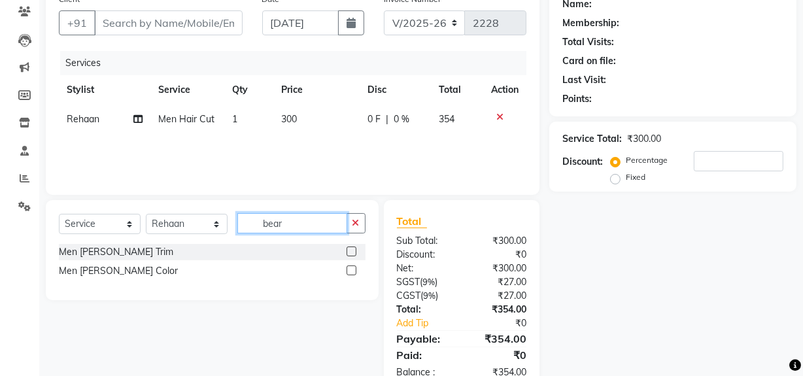
type input "bear"
click at [353, 249] on label at bounding box center [352, 252] width 10 height 10
click at [353, 249] on input "checkbox" at bounding box center [351, 252] width 9 height 9
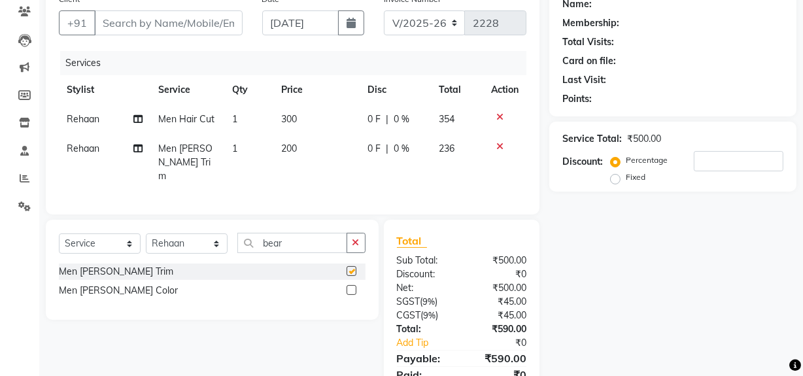
checkbox input "false"
click at [146, 18] on input "Client" at bounding box center [168, 22] width 148 height 25
type input "9"
type input "0"
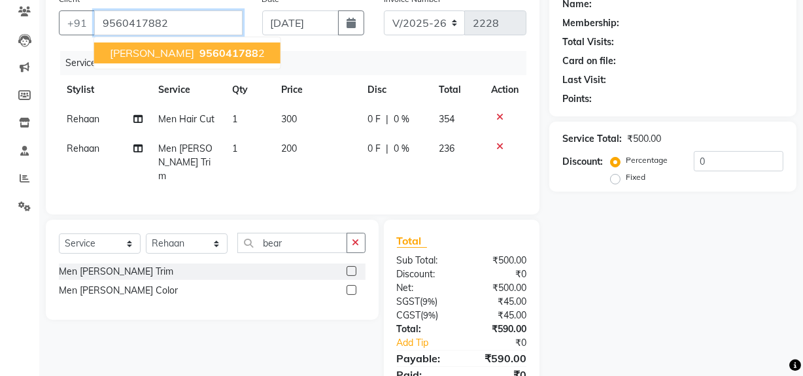
type input "9560417882"
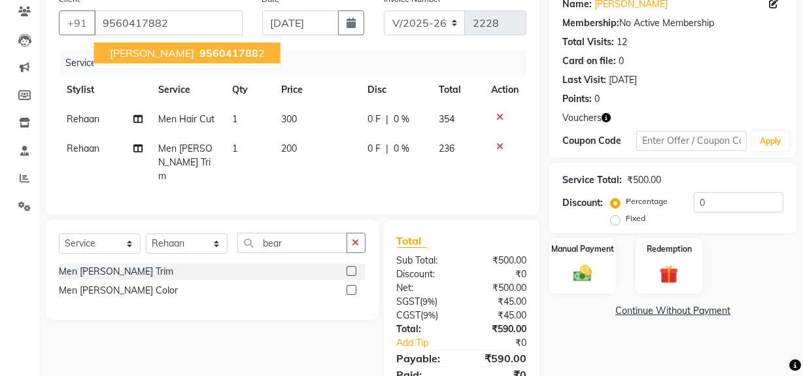
click at [205, 56] on span "956041788" at bounding box center [229, 52] width 59 height 13
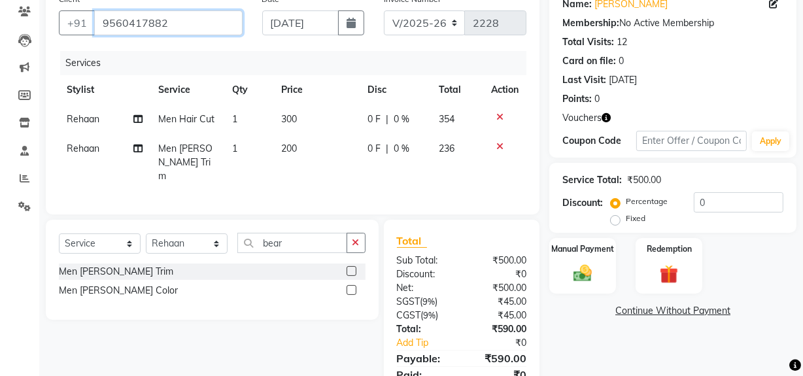
drag, startPoint x: 99, startPoint y: 22, endPoint x: 168, endPoint y: 33, distance: 69.5
click at [168, 33] on input "9560417882" at bounding box center [168, 22] width 148 height 25
click at [670, 271] on img at bounding box center [668, 274] width 31 height 24
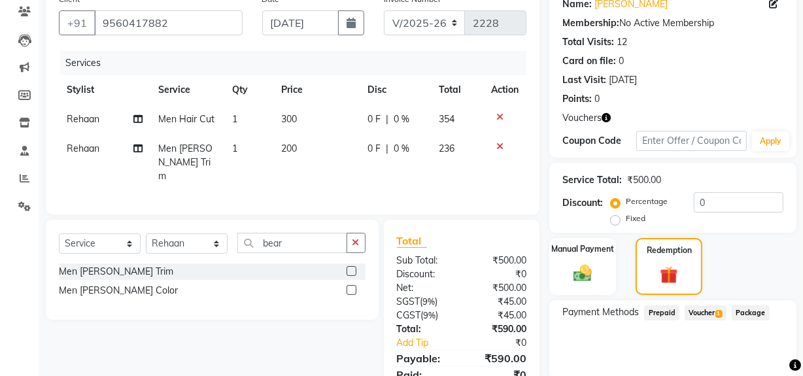
click at [711, 309] on span "Voucher 1" at bounding box center [706, 312] width 42 height 15
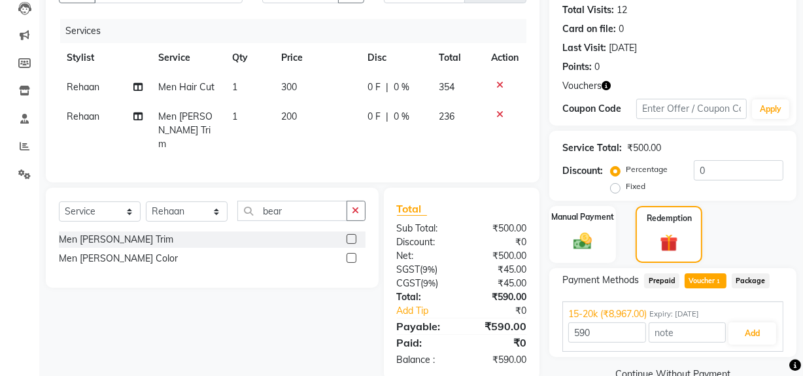
scroll to position [170, 0]
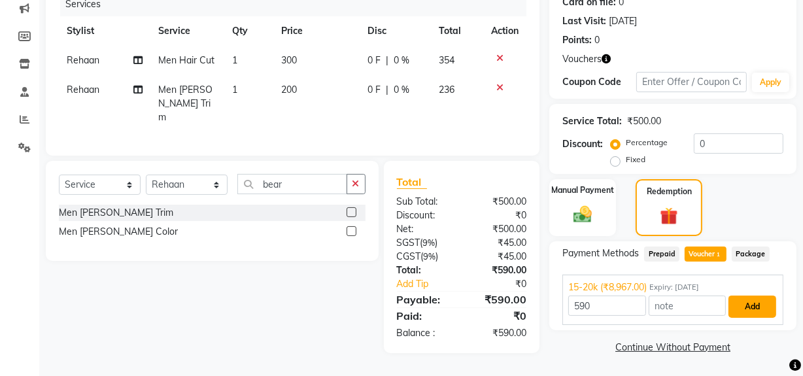
click at [757, 307] on button "Add" at bounding box center [753, 307] width 48 height 22
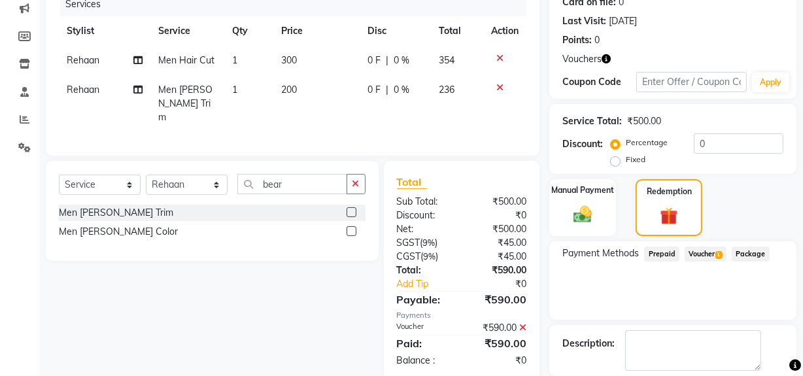
scroll to position [233, 0]
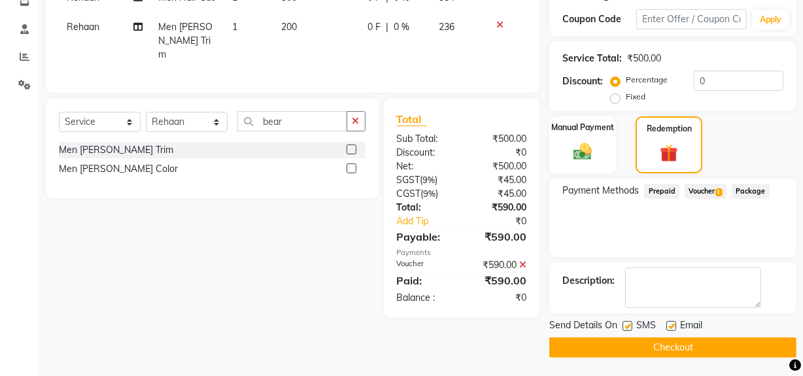
click at [613, 343] on button "Checkout" at bounding box center [672, 348] width 247 height 20
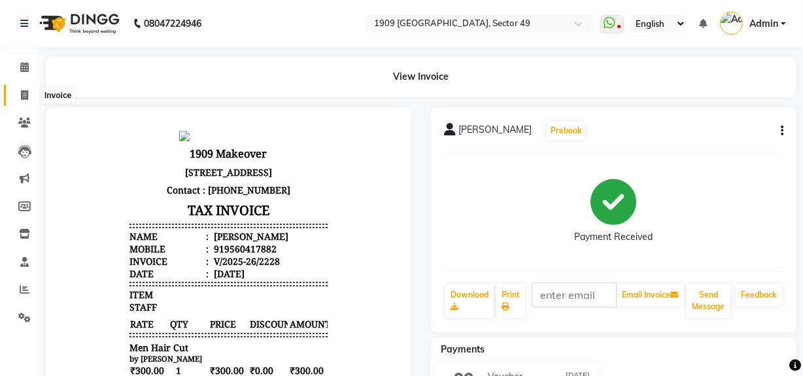
click at [29, 93] on span at bounding box center [24, 95] width 23 height 15
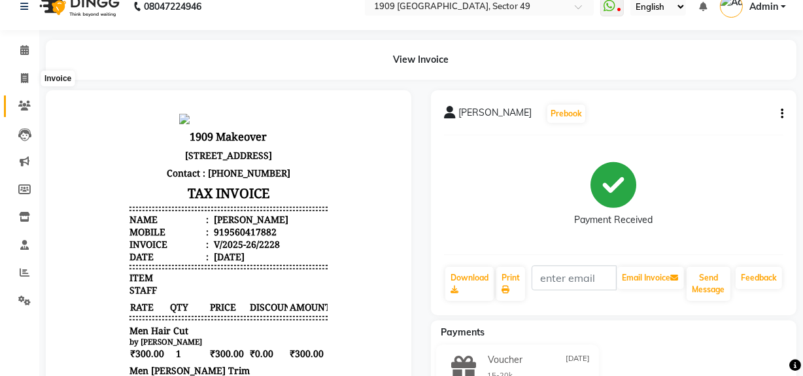
select select "service"
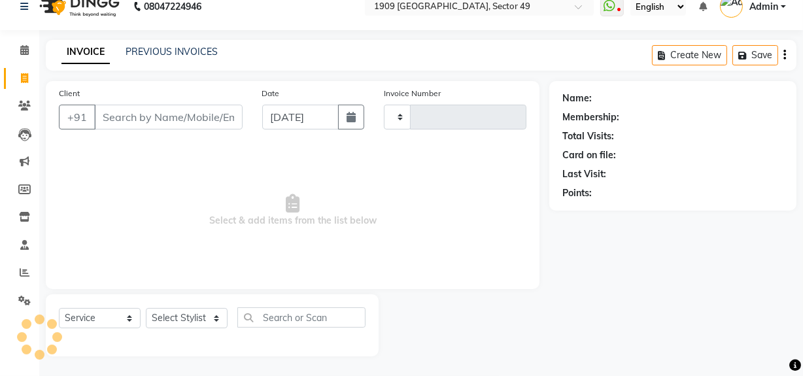
type input "2229"
select select "6923"
click at [178, 56] on link "PREVIOUS INVOICES" at bounding box center [172, 52] width 92 height 12
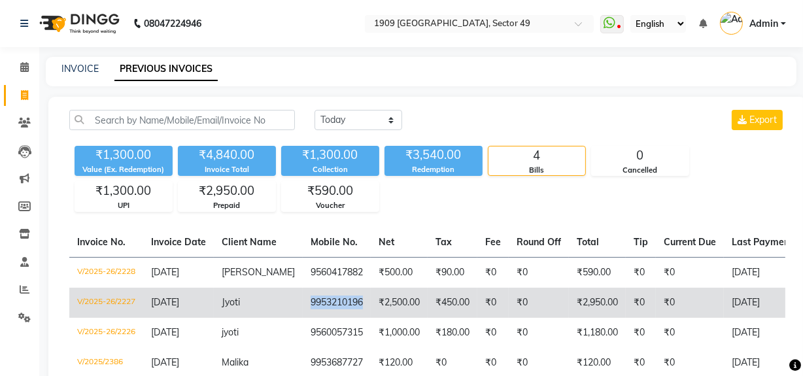
drag, startPoint x: 353, startPoint y: 313, endPoint x: 285, endPoint y: 317, distance: 68.1
click at [303, 317] on td "9953210196" at bounding box center [337, 303] width 68 height 30
copy td "9953210196"
click at [109, 315] on td "V/2025-26/2227" at bounding box center [106, 303] width 74 height 30
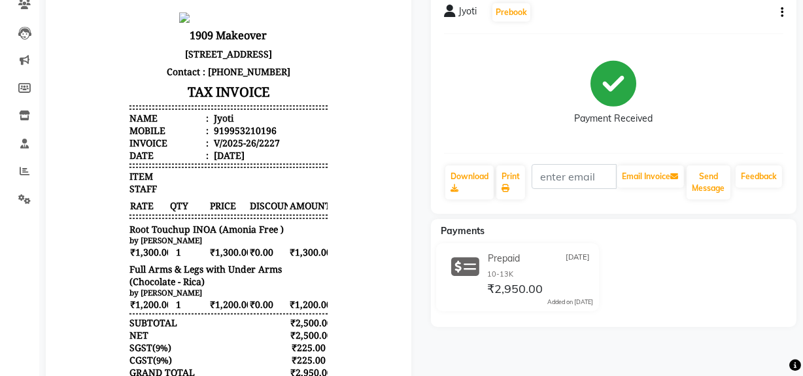
scroll to position [139, 0]
